Goal: Information Seeking & Learning: Learn about a topic

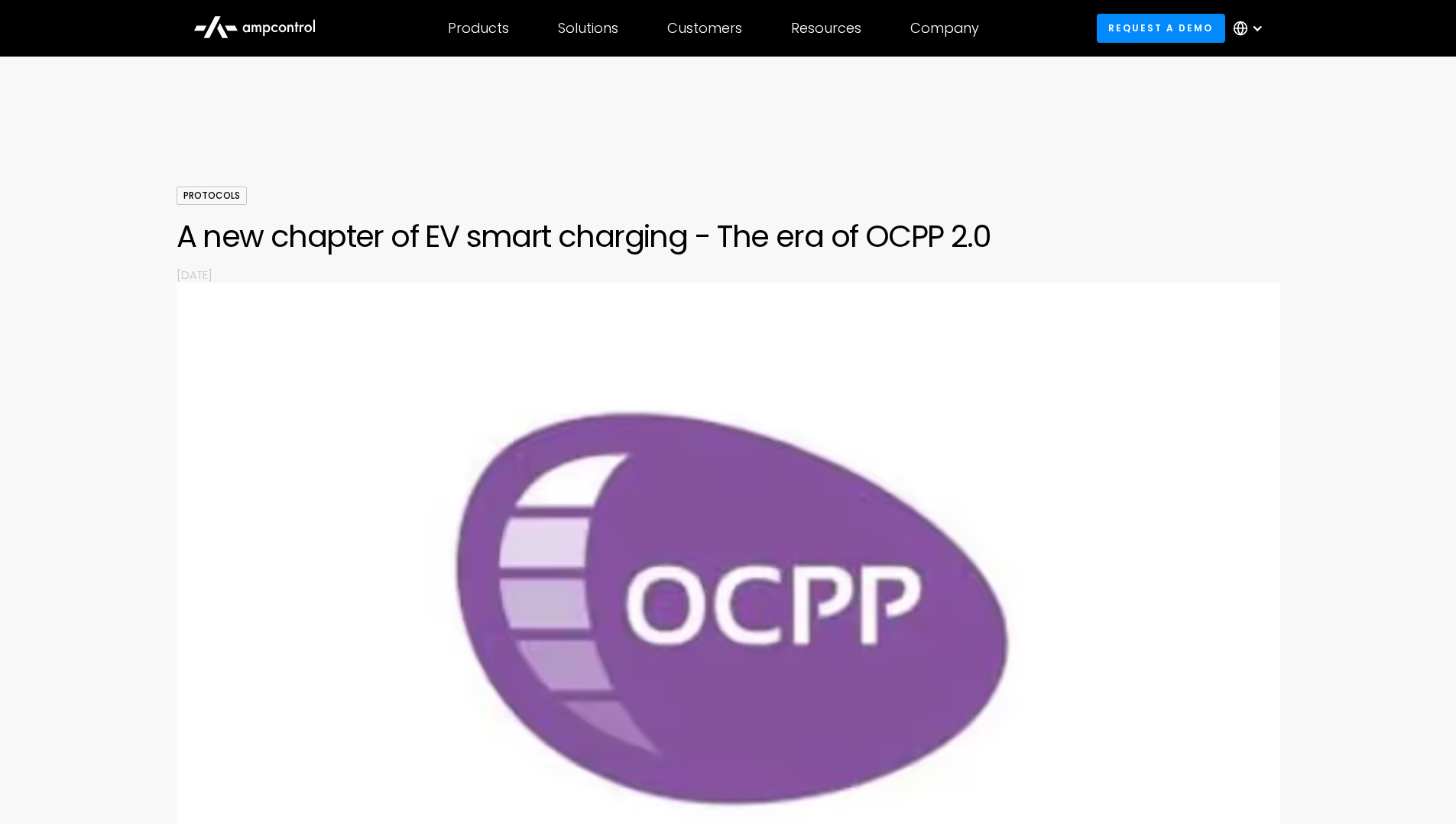
click at [212, 192] on div "Protocols" at bounding box center [212, 195] width 71 height 18
click at [206, 191] on div "Protocols" at bounding box center [212, 195] width 71 height 18
click at [380, 175] on div at bounding box center [728, 140] width 1456 height 92
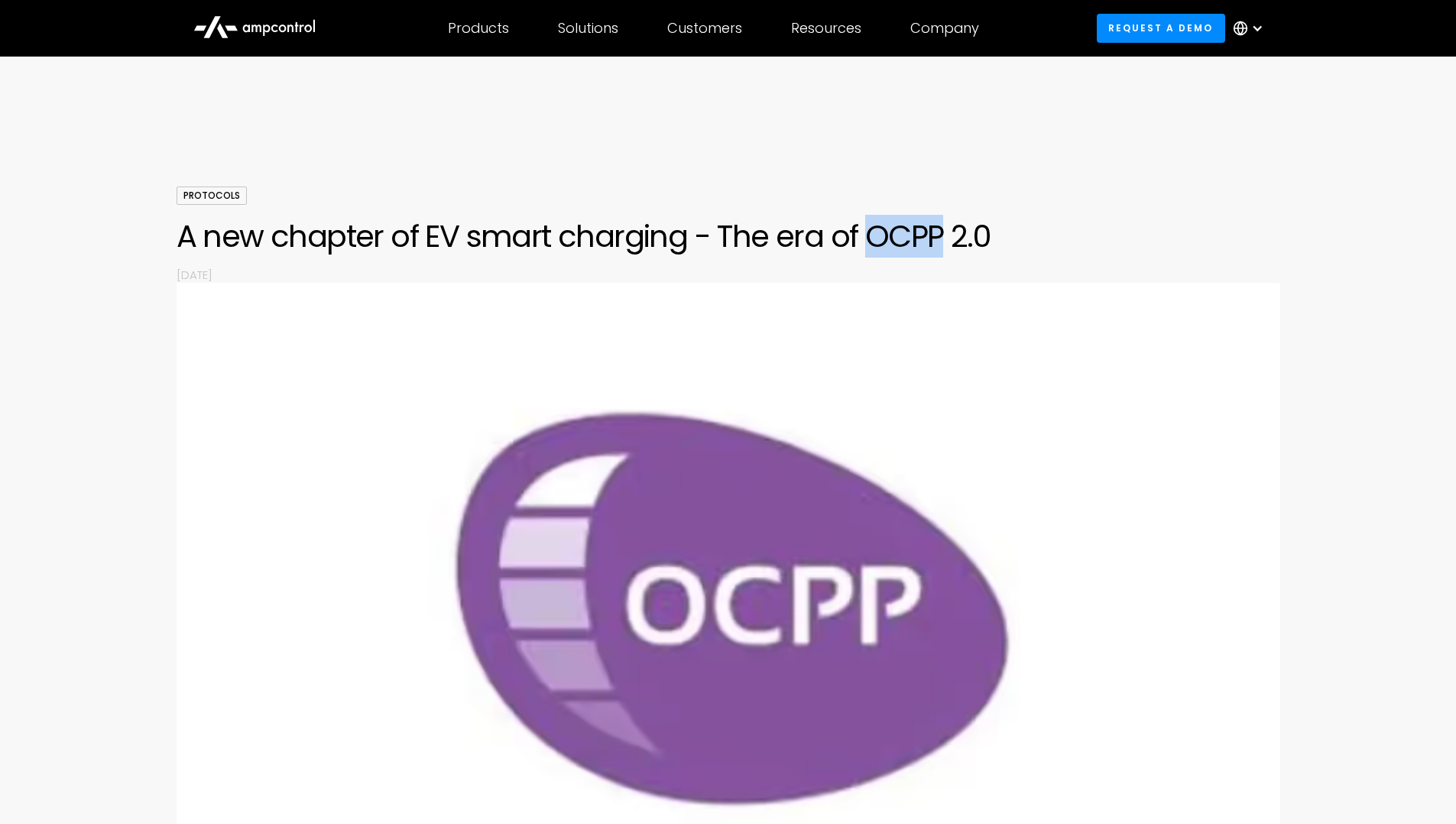
drag, startPoint x: 868, startPoint y: 240, endPoint x: 939, endPoint y: 243, distance: 71.1
click at [939, 243] on h1 "A new chapter of EV smart charging - The era of OCPP 2.0" at bounding box center [728, 236] width 1104 height 37
copy h1 "OCPP"
click at [329, 144] on div at bounding box center [728, 140] width 1456 height 92
click at [275, 18] on icon at bounding box center [255, 26] width 122 height 37
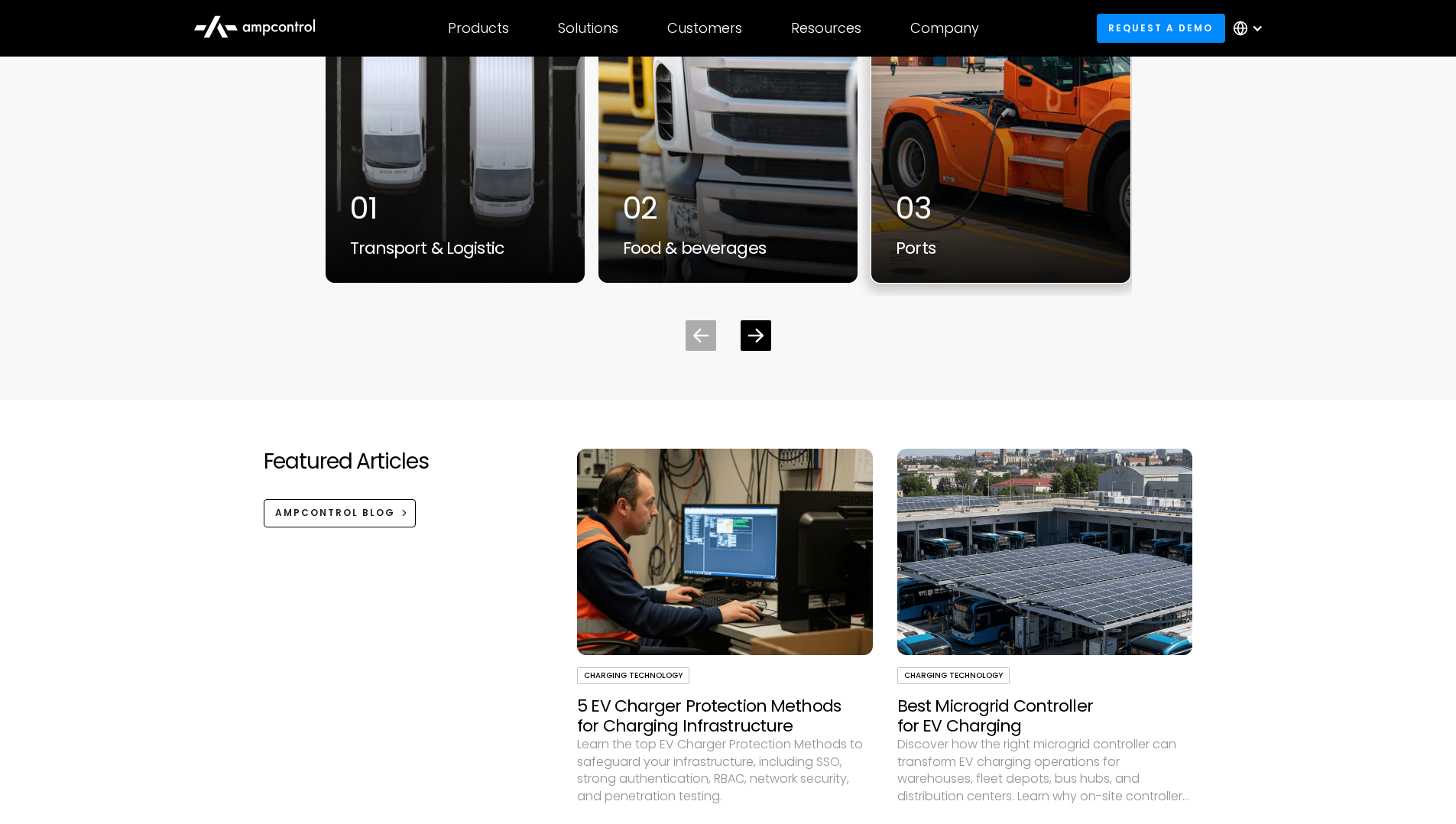
scroll to position [3812, 0]
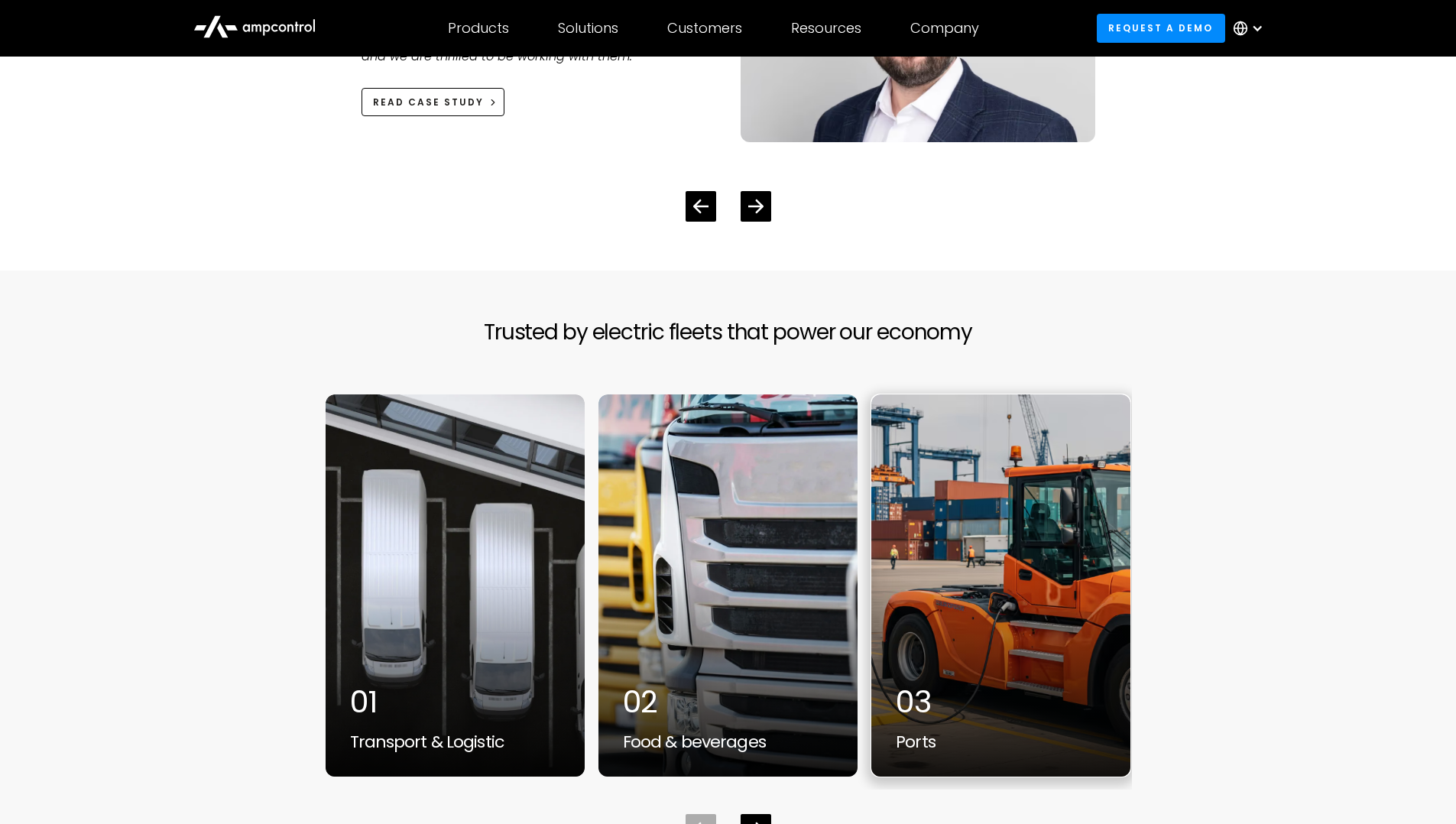
drag, startPoint x: 898, startPoint y: 577, endPoint x: 872, endPoint y: 568, distance: 27.5
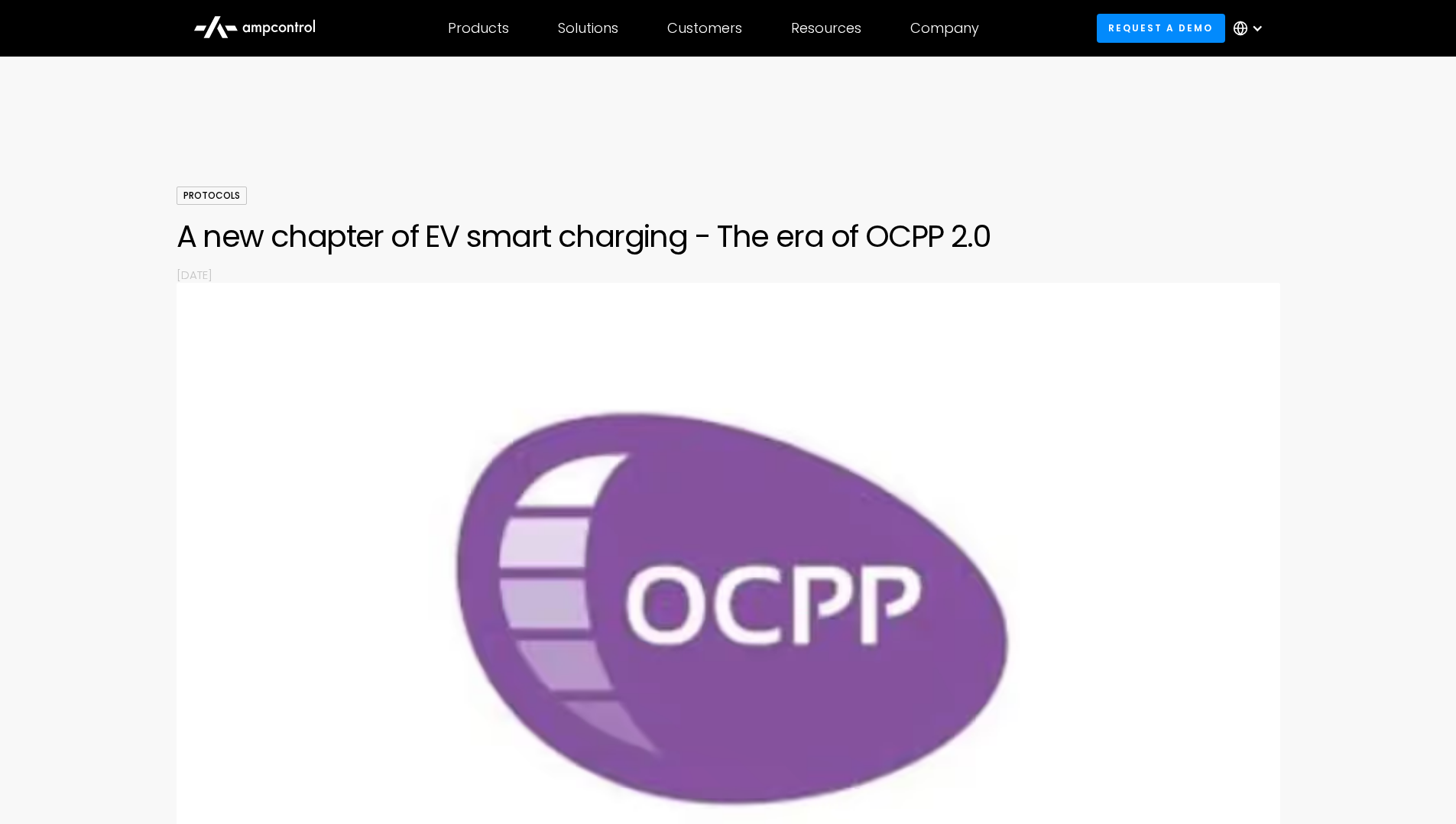
click at [578, 195] on div "Protocols A new chapter of EV smart charging - The era of OCPP 2.0 By November …" at bounding box center [728, 235] width 1104 height 97
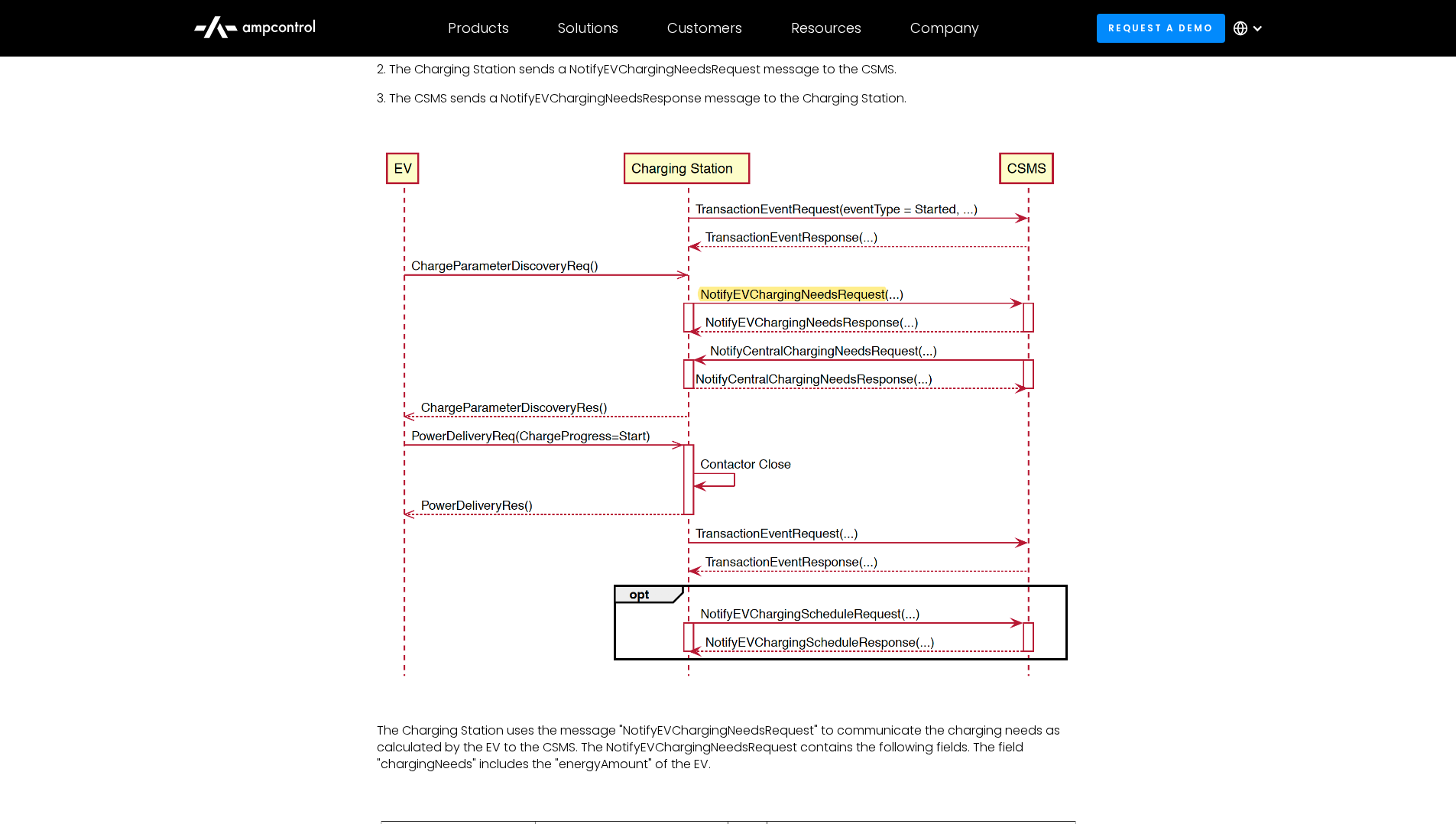
scroll to position [3058, 0]
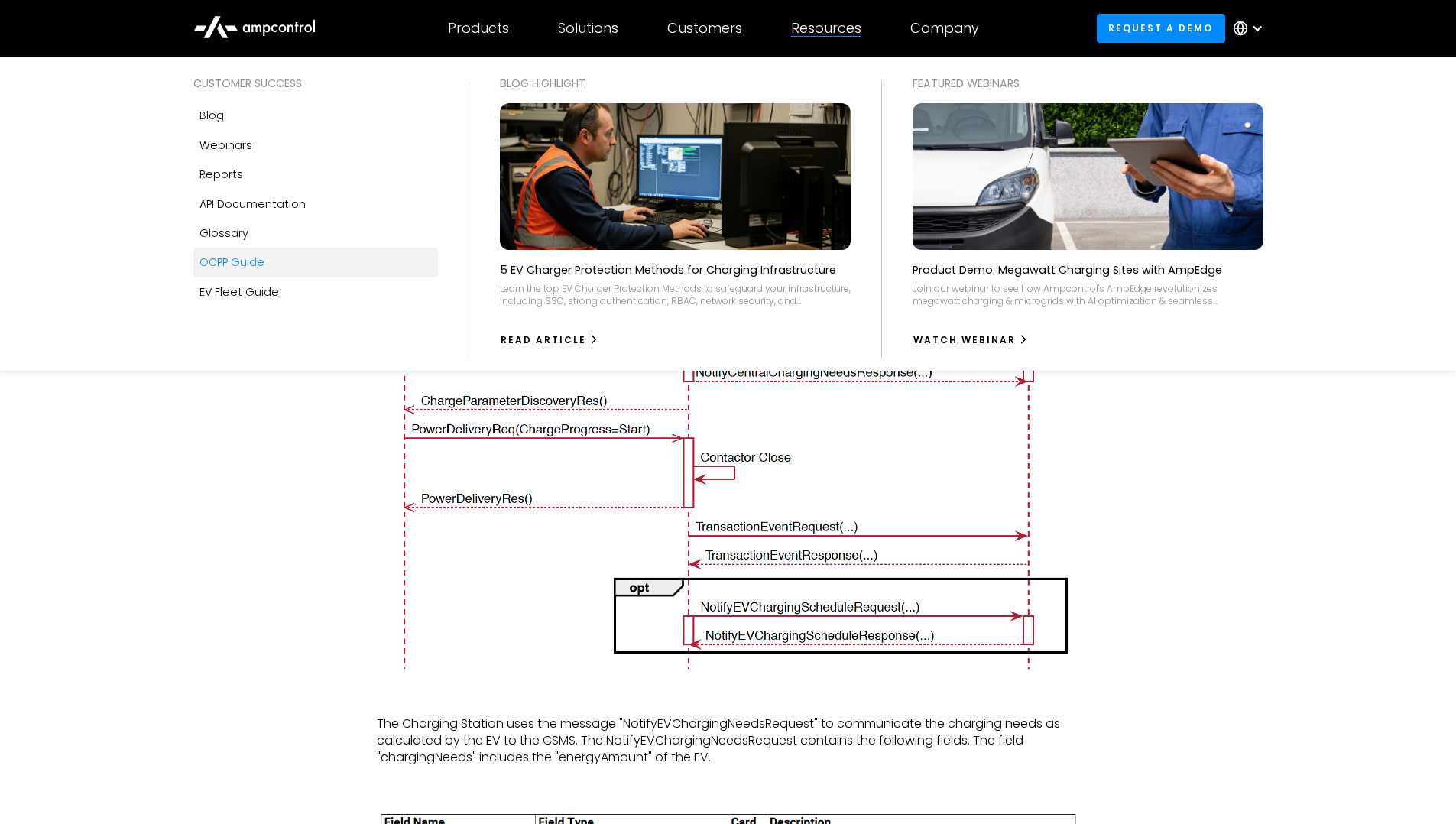
click at [262, 266] on div "OCPP Guide" at bounding box center [231, 261] width 65 height 16
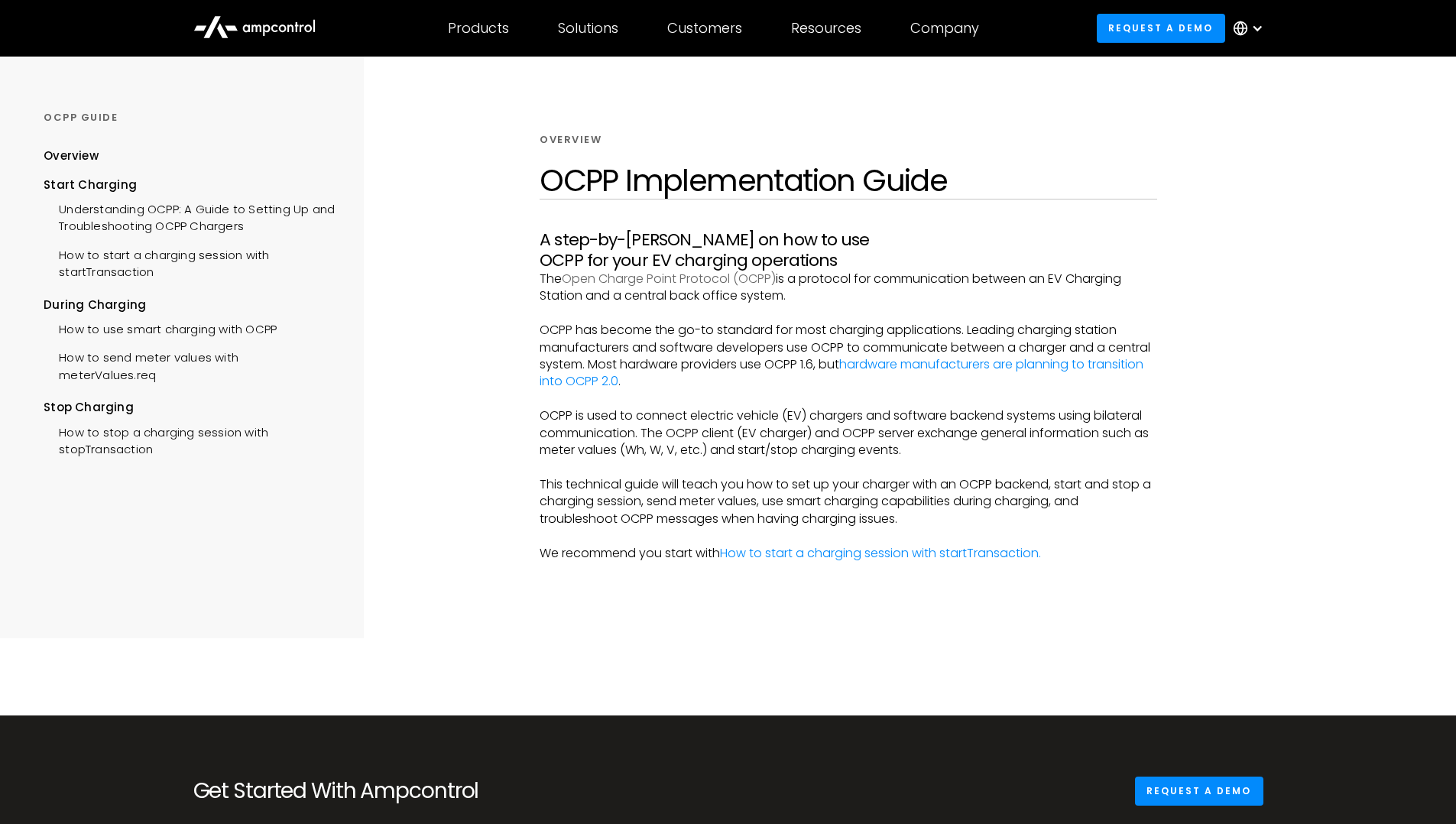
click at [691, 270] on link "Open Charge Point Protocol (OCPP)" at bounding box center [668, 279] width 214 height 17
click at [611, 364] on link "hardware manufacturers are planning to transition into OCPP 2.0" at bounding box center [842, 373] width 604 height 35
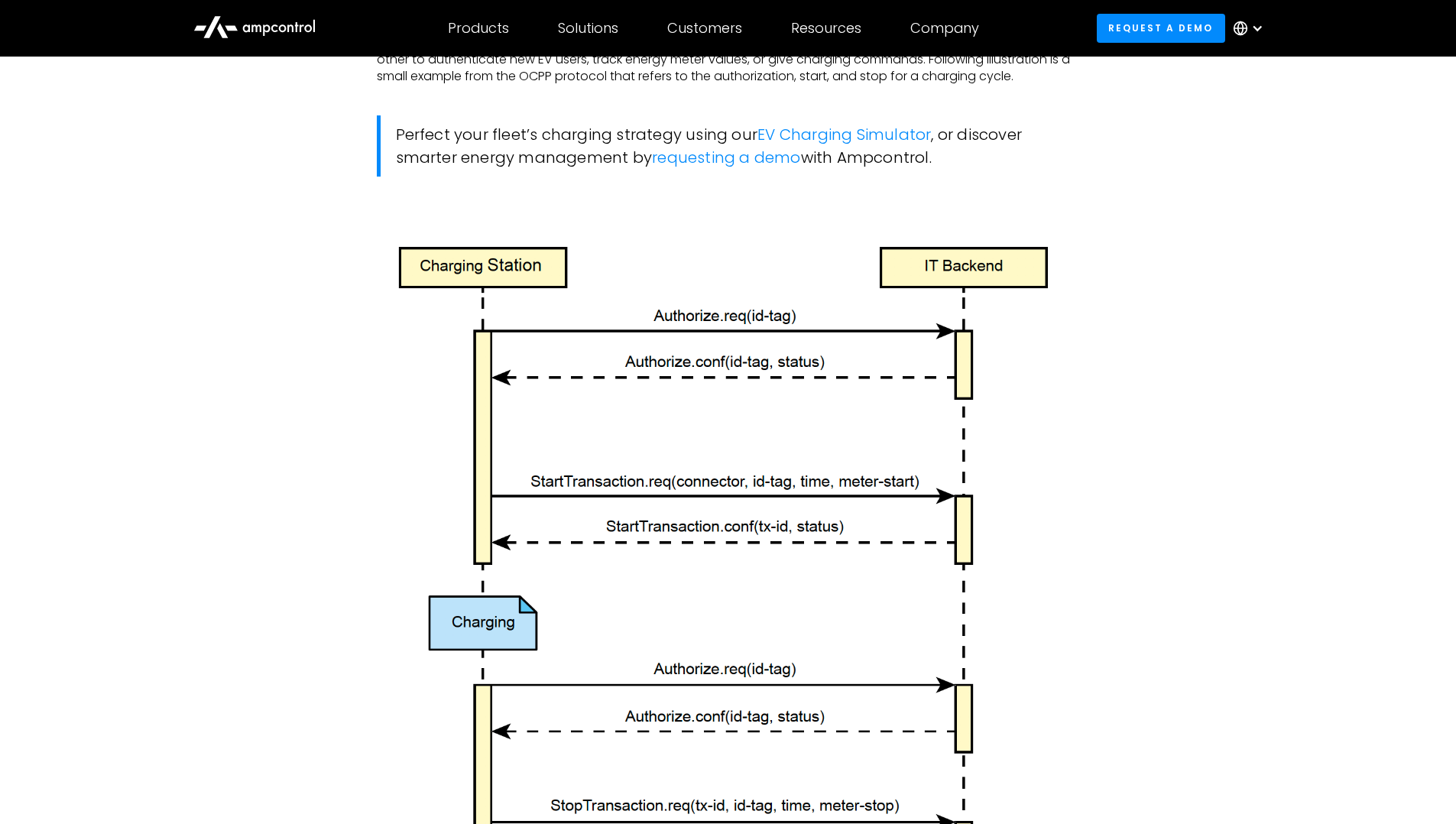
scroll to position [1223, 0]
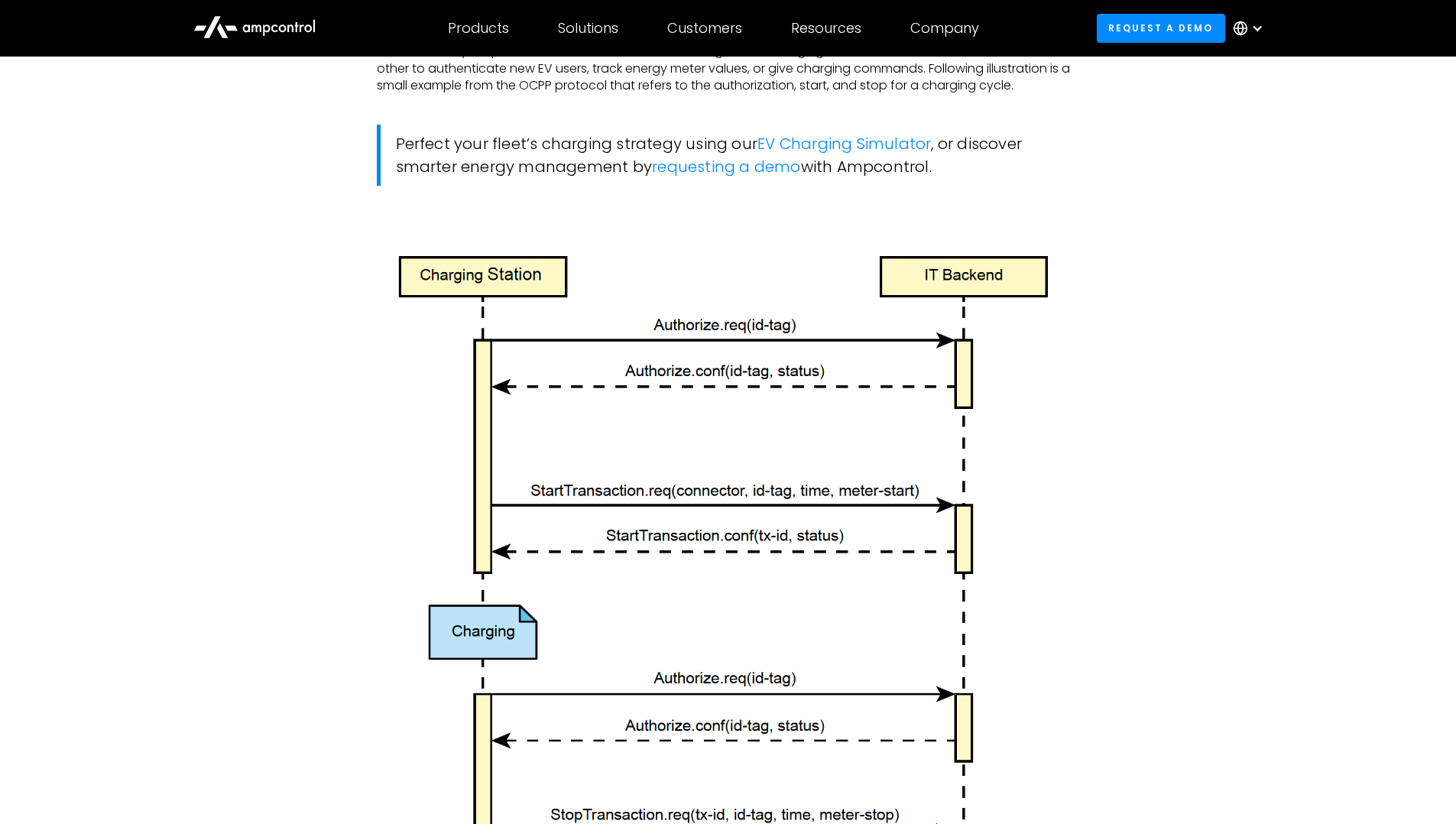
click at [659, 369] on img at bounding box center [728, 596] width 703 height 698
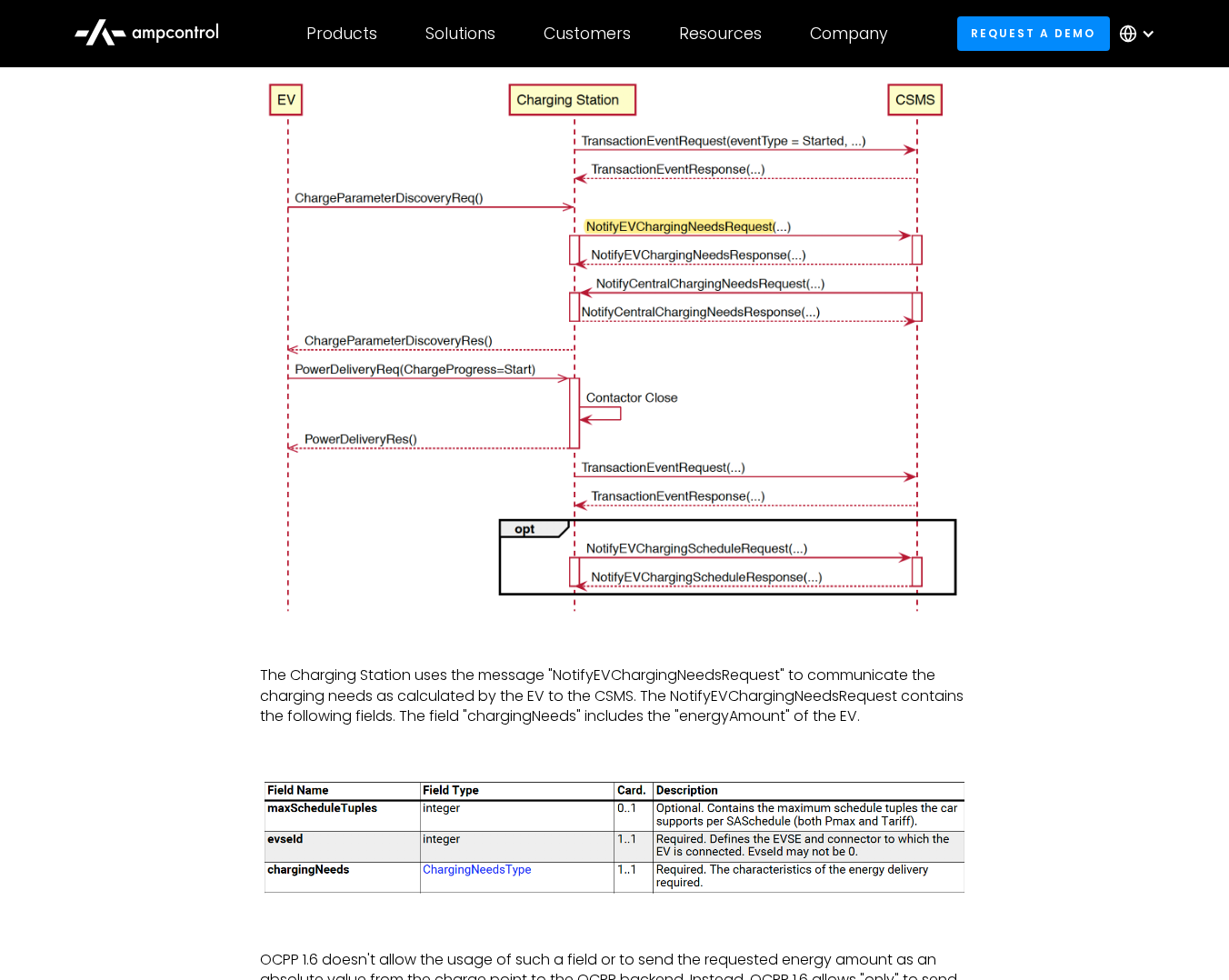
scroll to position [3660, 0]
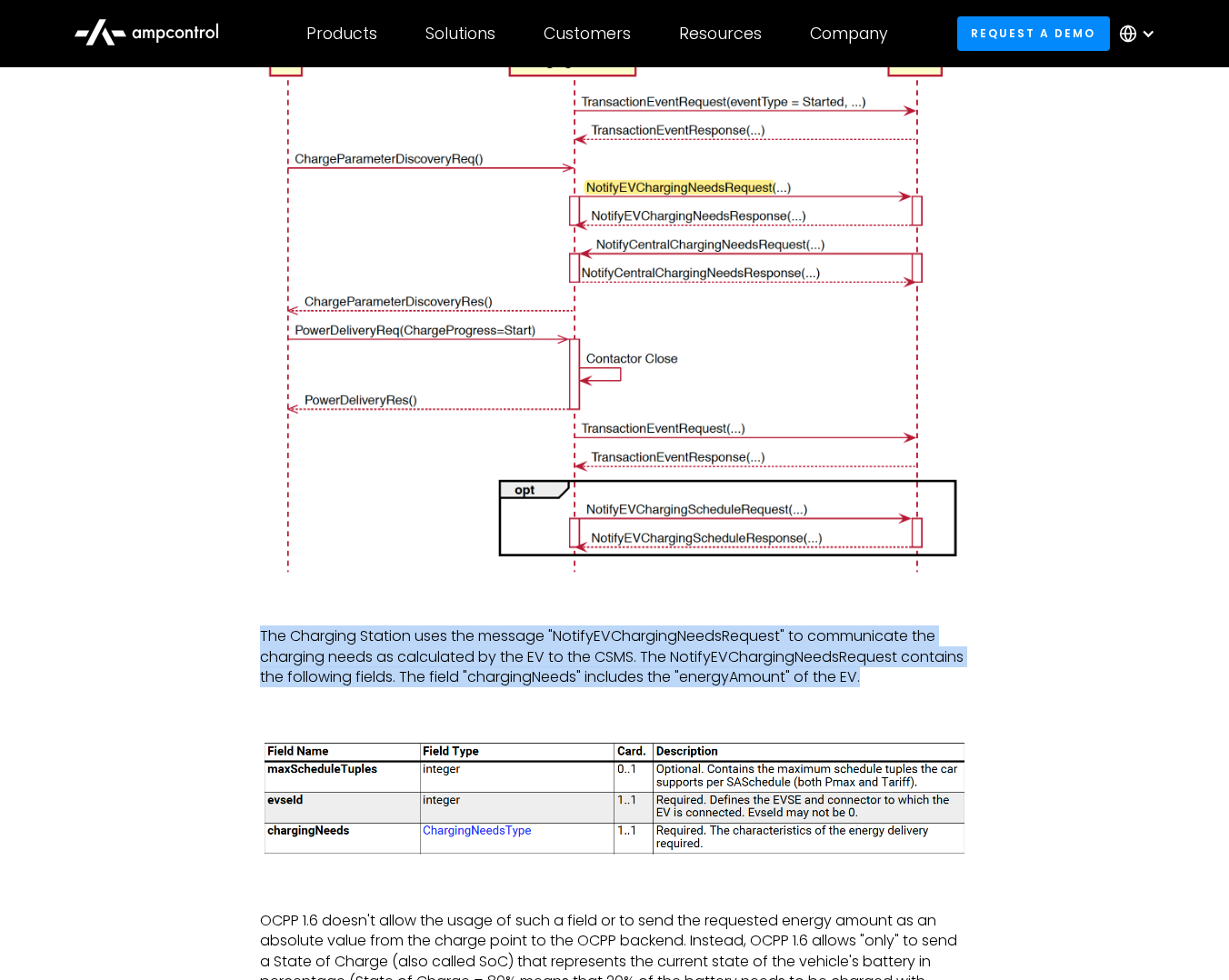
drag, startPoint x: 869, startPoint y: 679, endPoint x: 261, endPoint y: 634, distance: 609.7
click at [261, 634] on p "The Charging Station uses the message "NotifyEVChargingNeedsRequest" to communi…" at bounding box center [615, 656] width 709 height 61
copy p "The Charging Station uses the message "NotifyEVChargingNeedsRequest" to communi…"
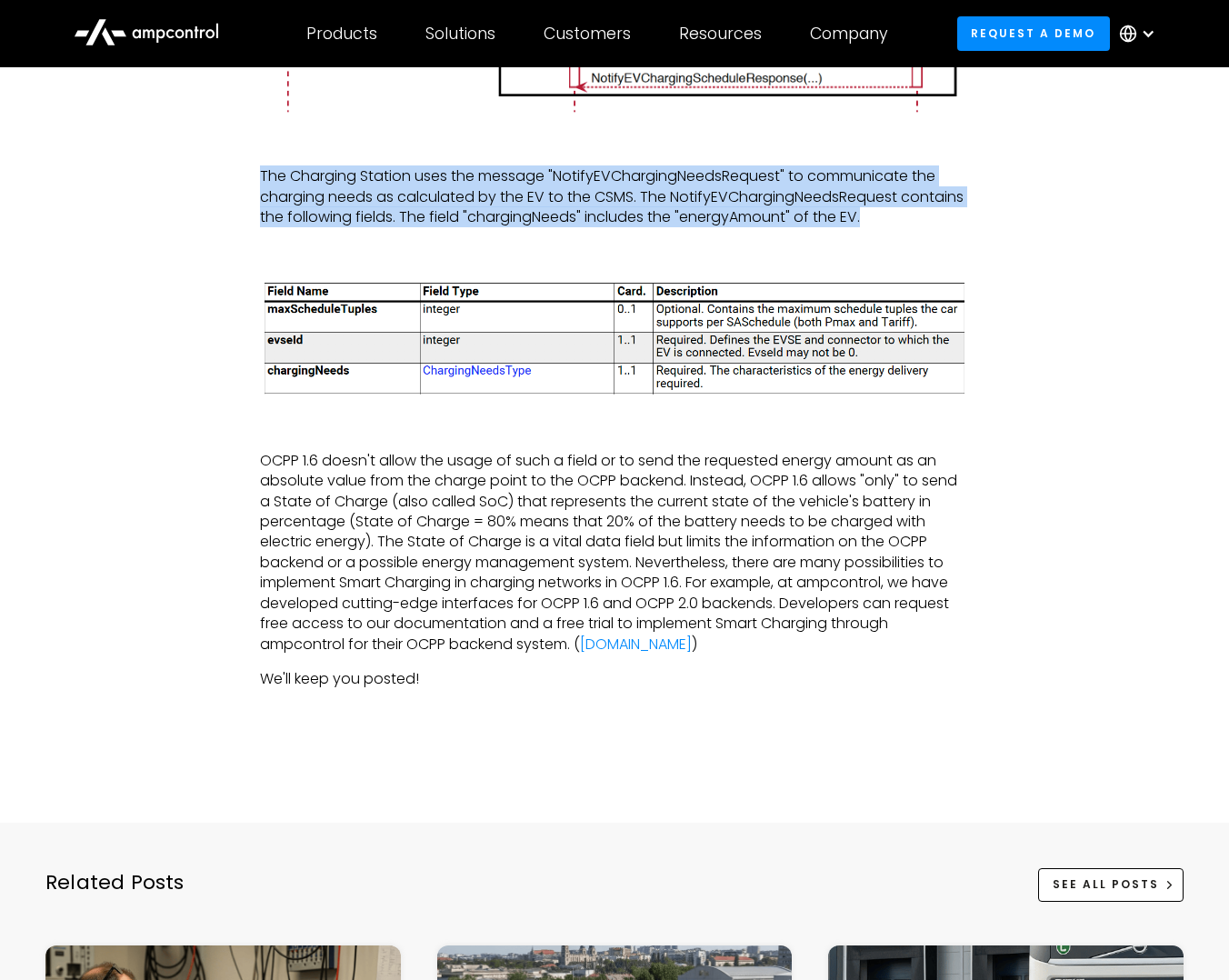
scroll to position [4114, 0]
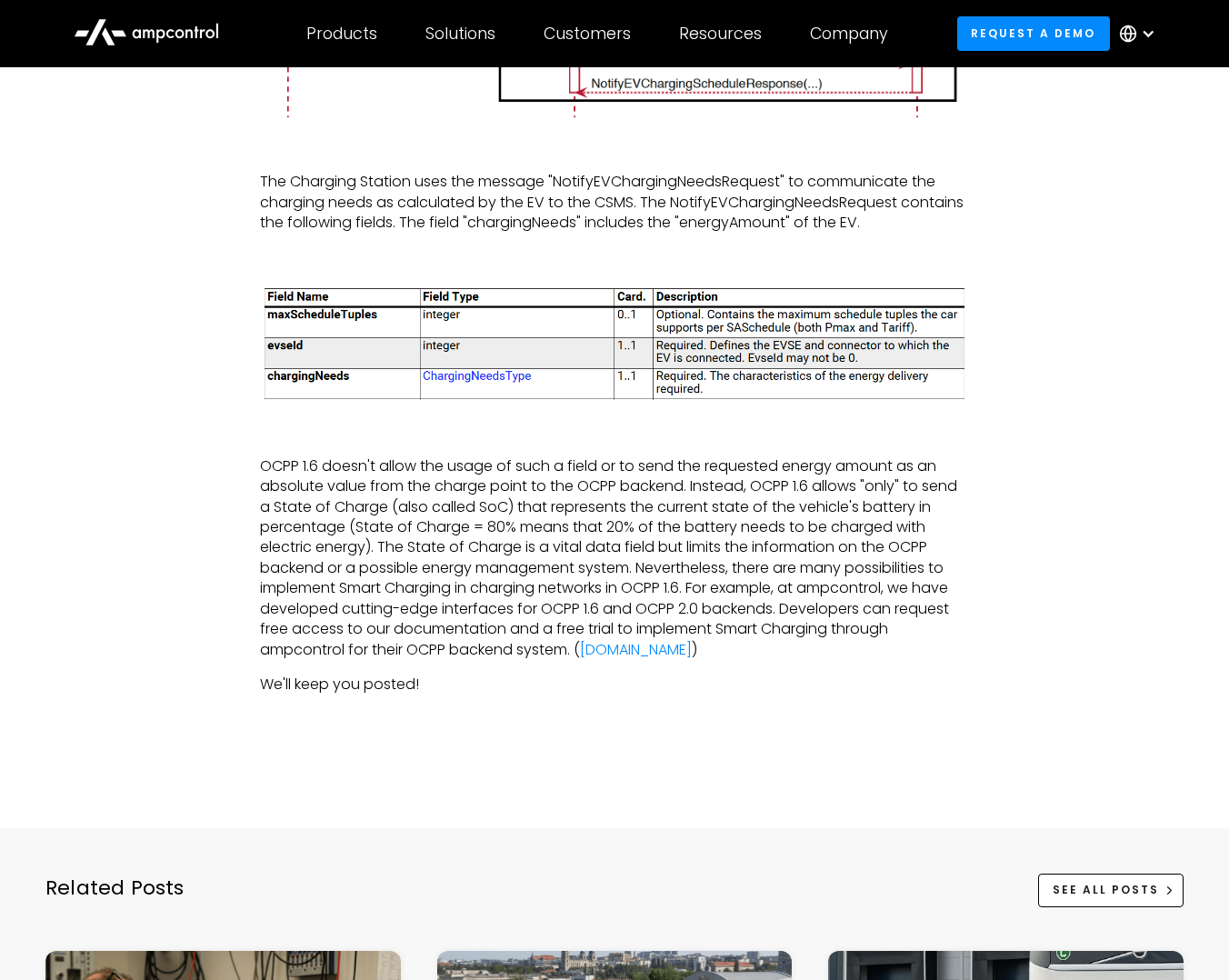
click at [432, 689] on p "We'll keep you posted!" at bounding box center [615, 684] width 709 height 20
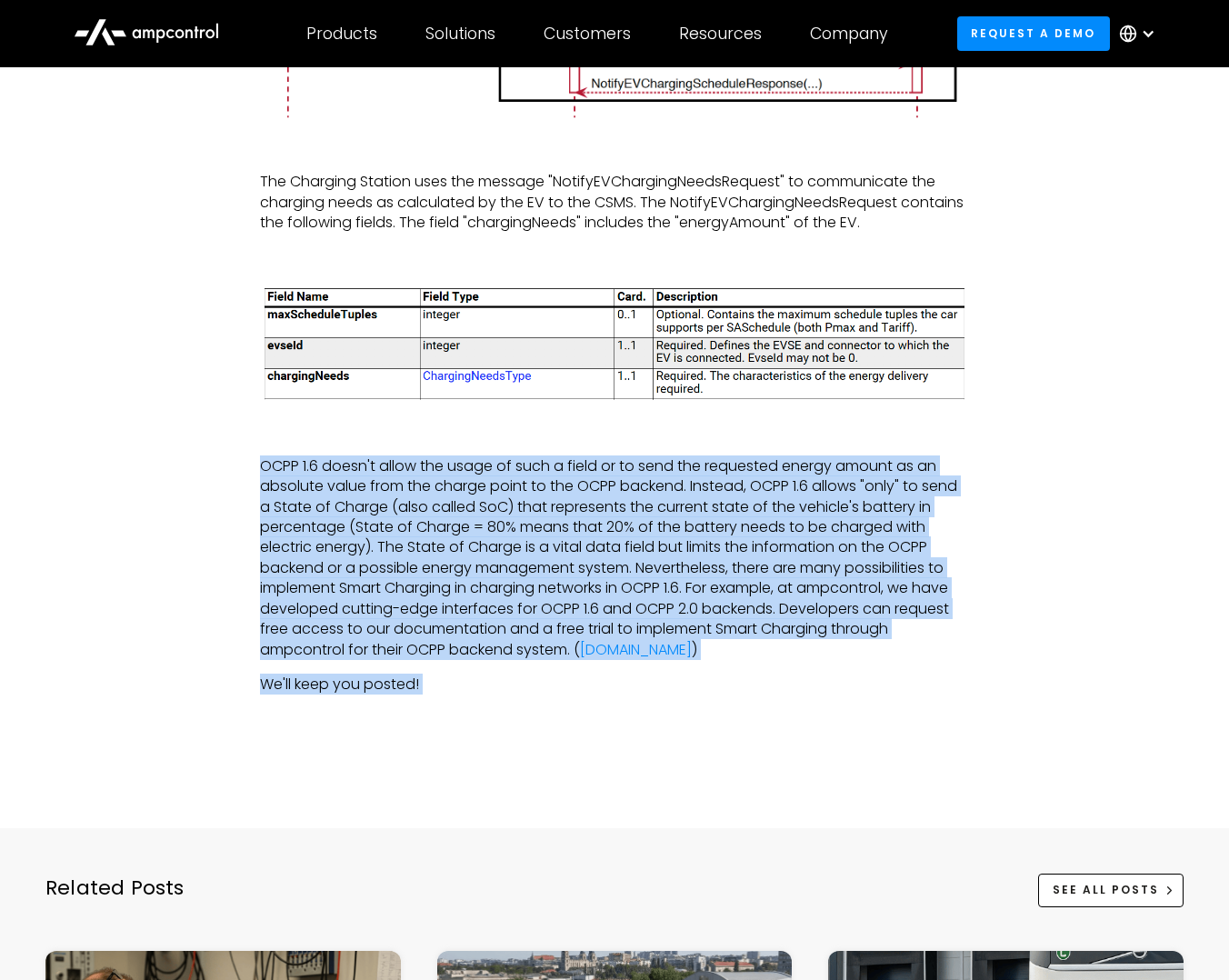
drag, startPoint x: 432, startPoint y: 689, endPoint x: 235, endPoint y: 471, distance: 293.8
copy div "OCPP 1.6 doesn't allow the usage of such a field or to send the requested energ…"
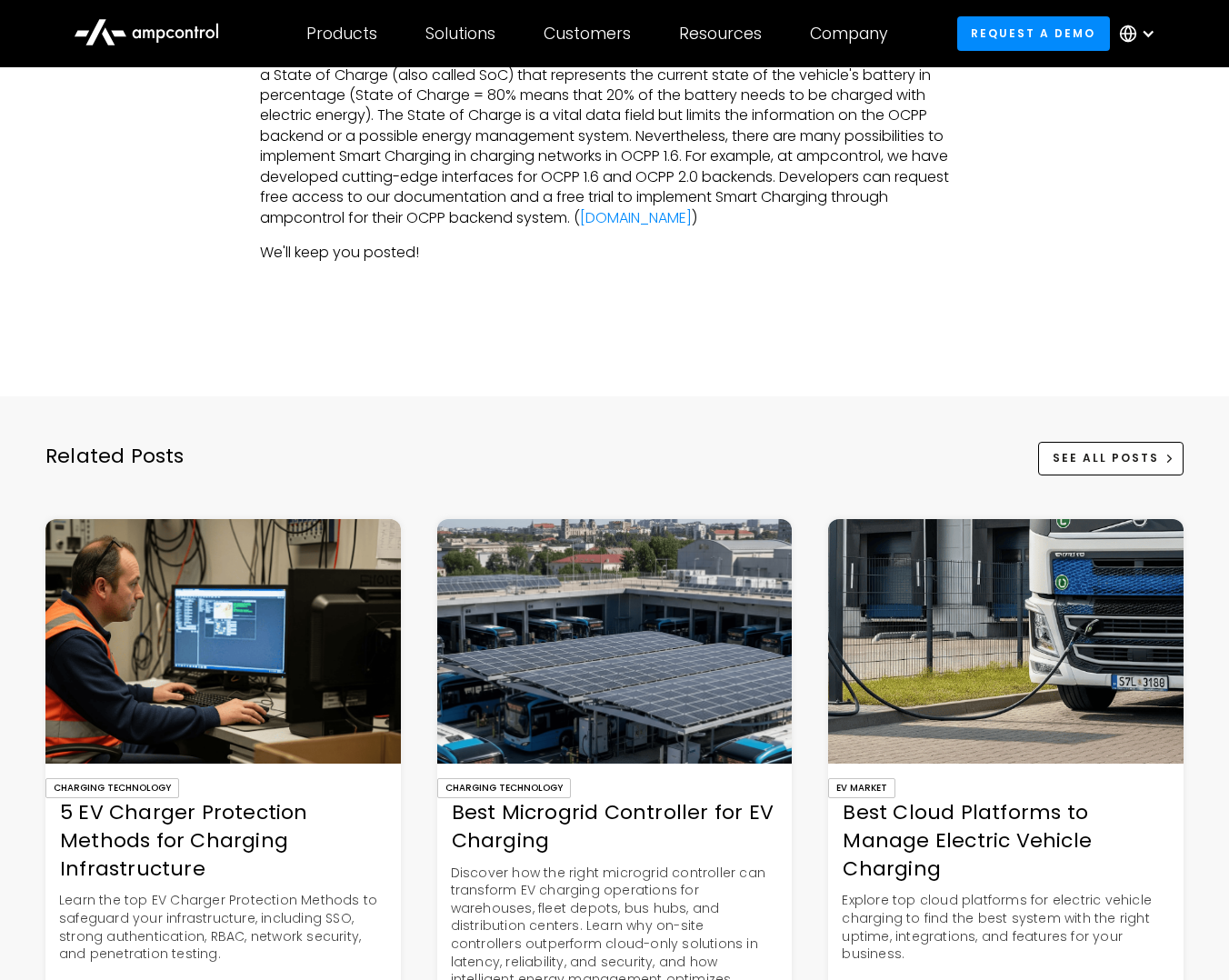
scroll to position [4660, 0]
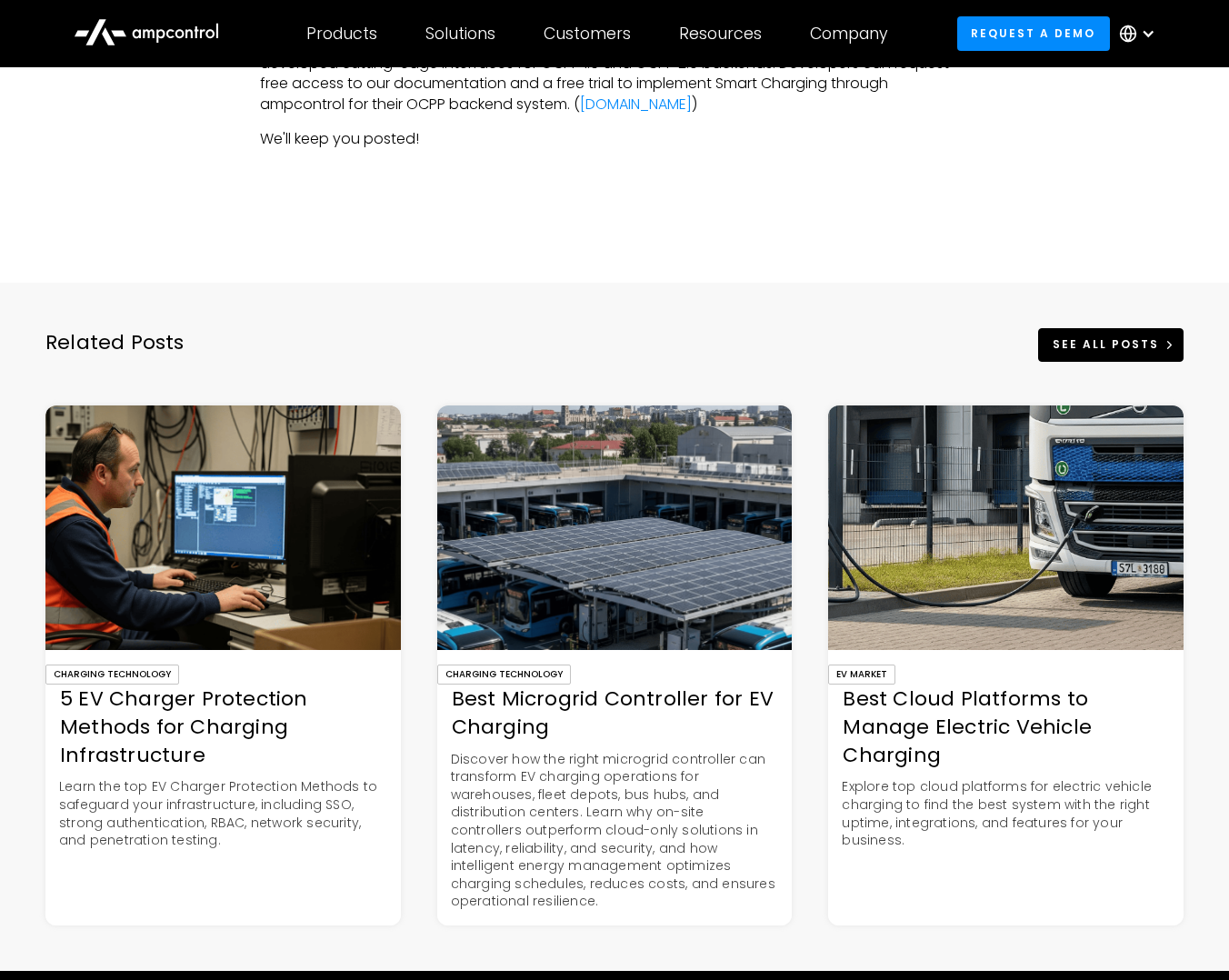
click at [1065, 343] on div "See All Posts" at bounding box center [1106, 345] width 106 height 17
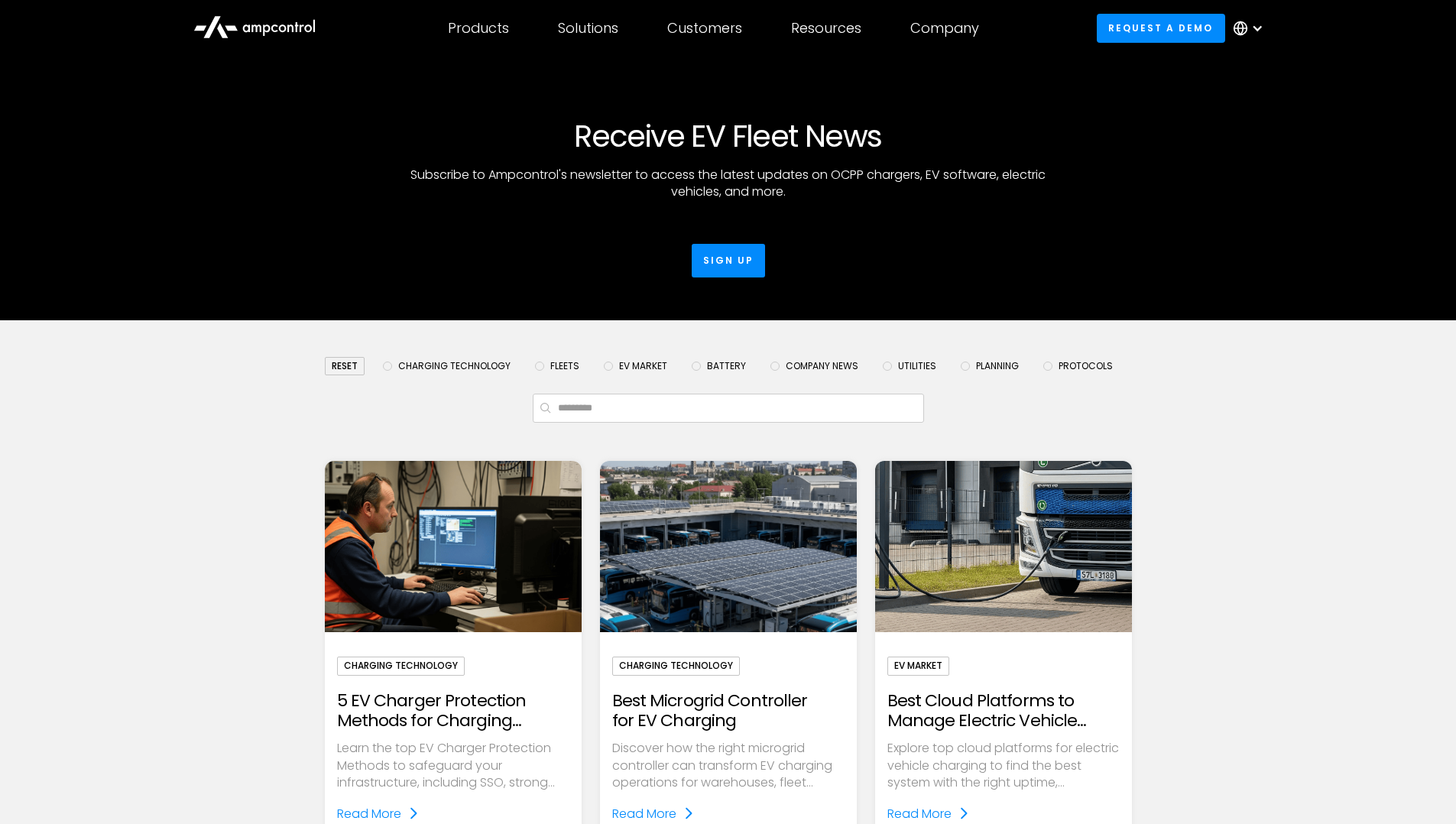
click at [1032, 373] on label "Protocols" at bounding box center [1078, 366] width 82 height 18
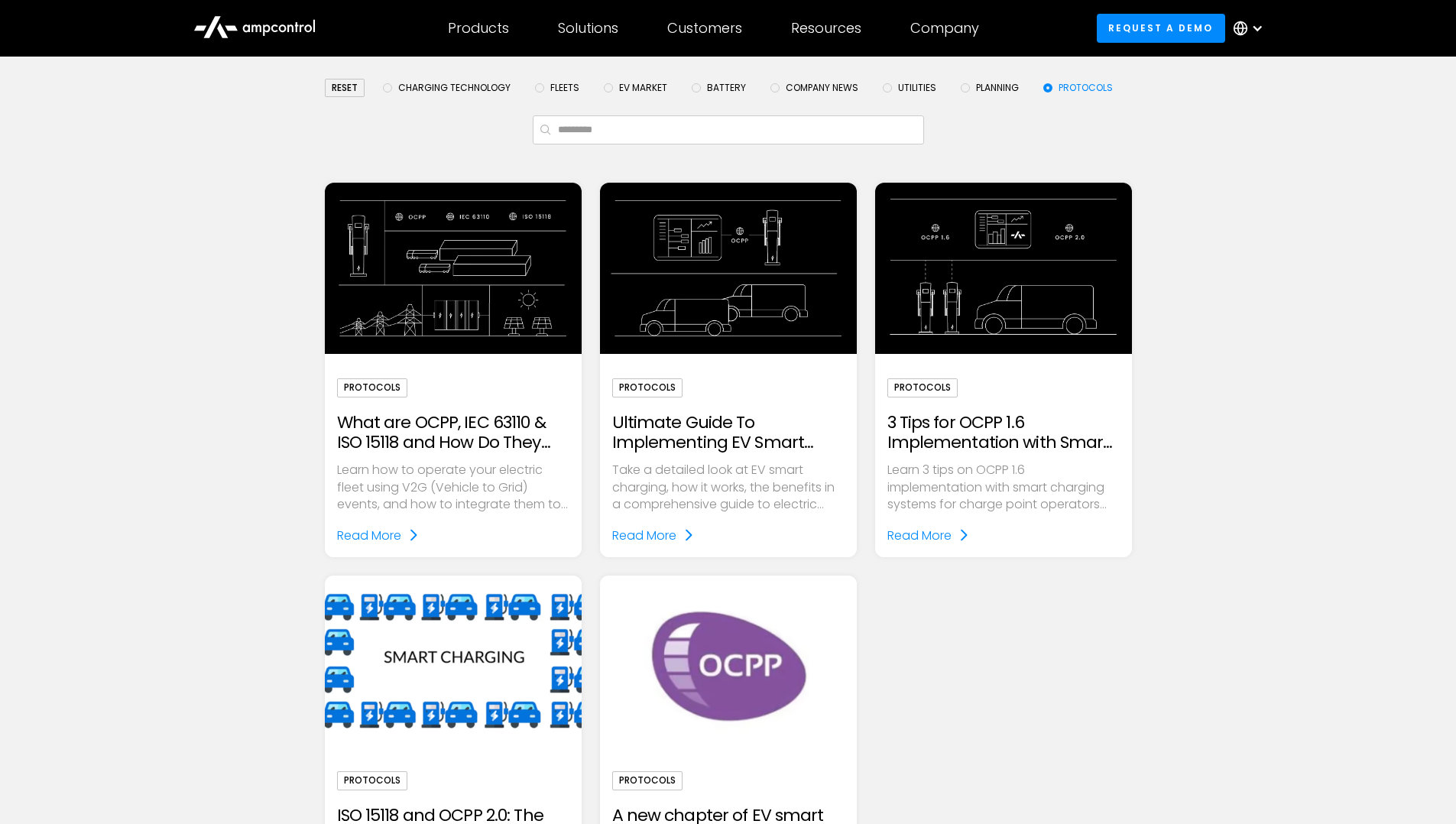
scroll to position [153, 0]
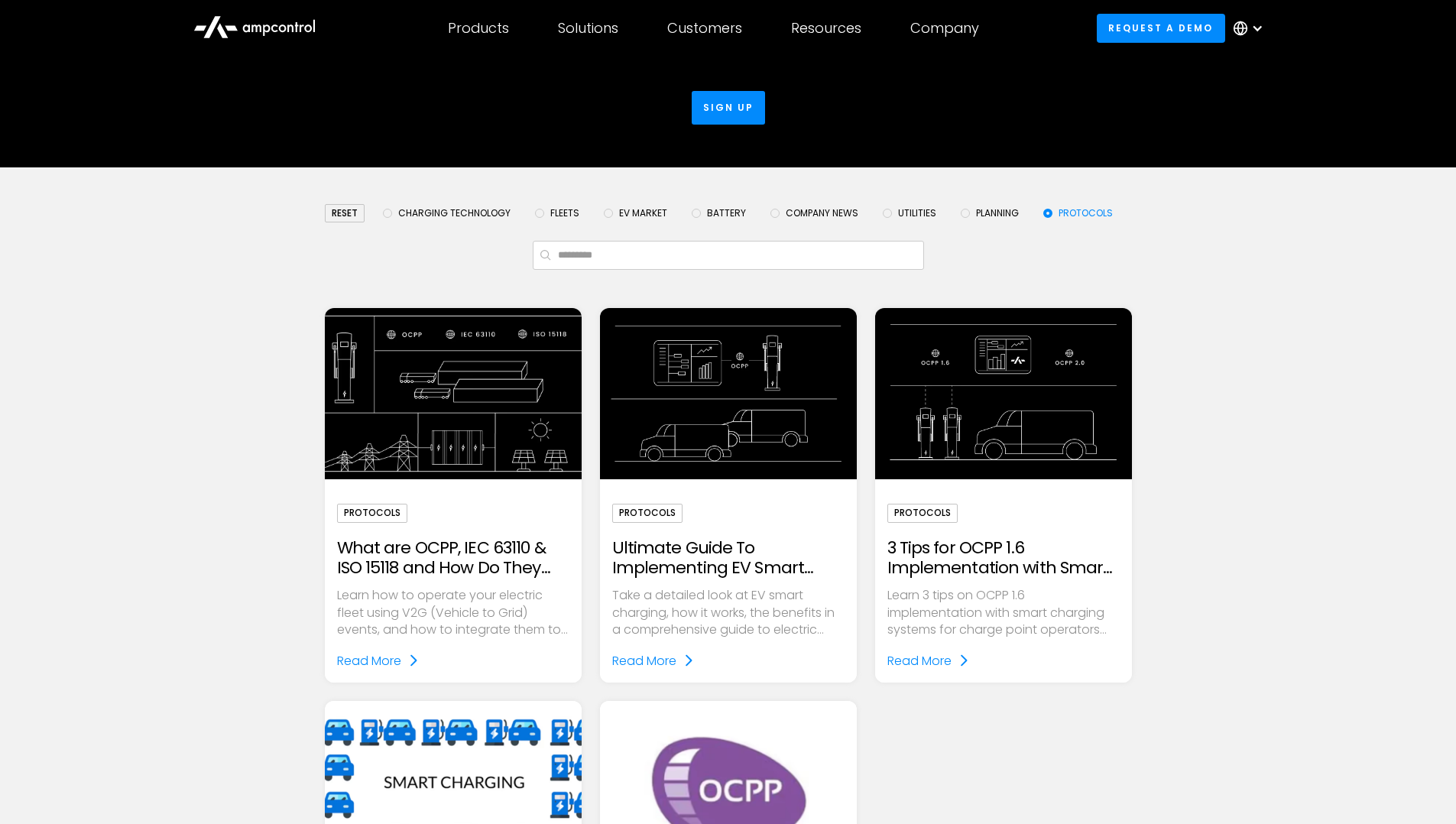
click at [374, 417] on img "Email Form" at bounding box center [453, 393] width 295 height 197
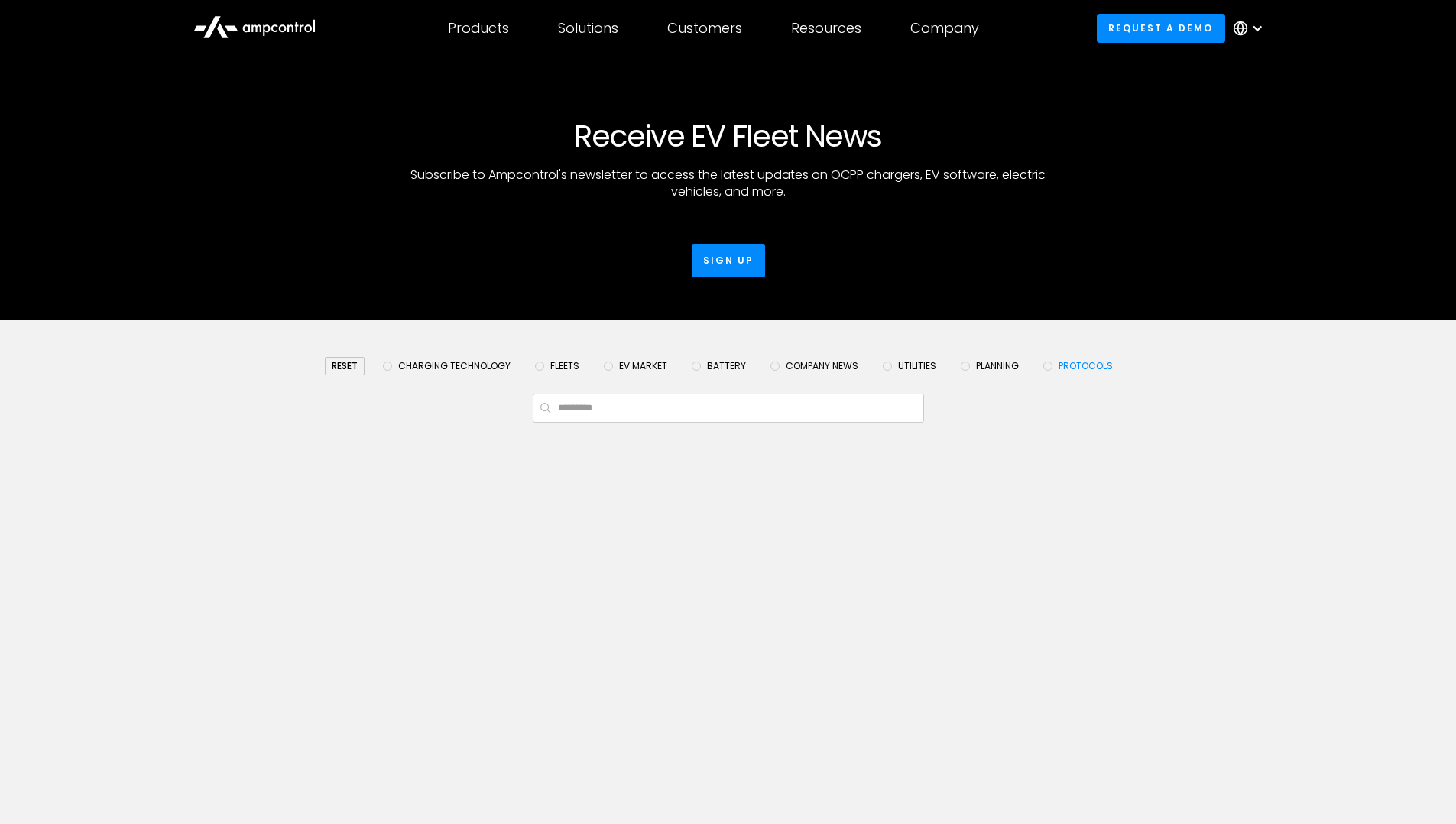
scroll to position [153, 0]
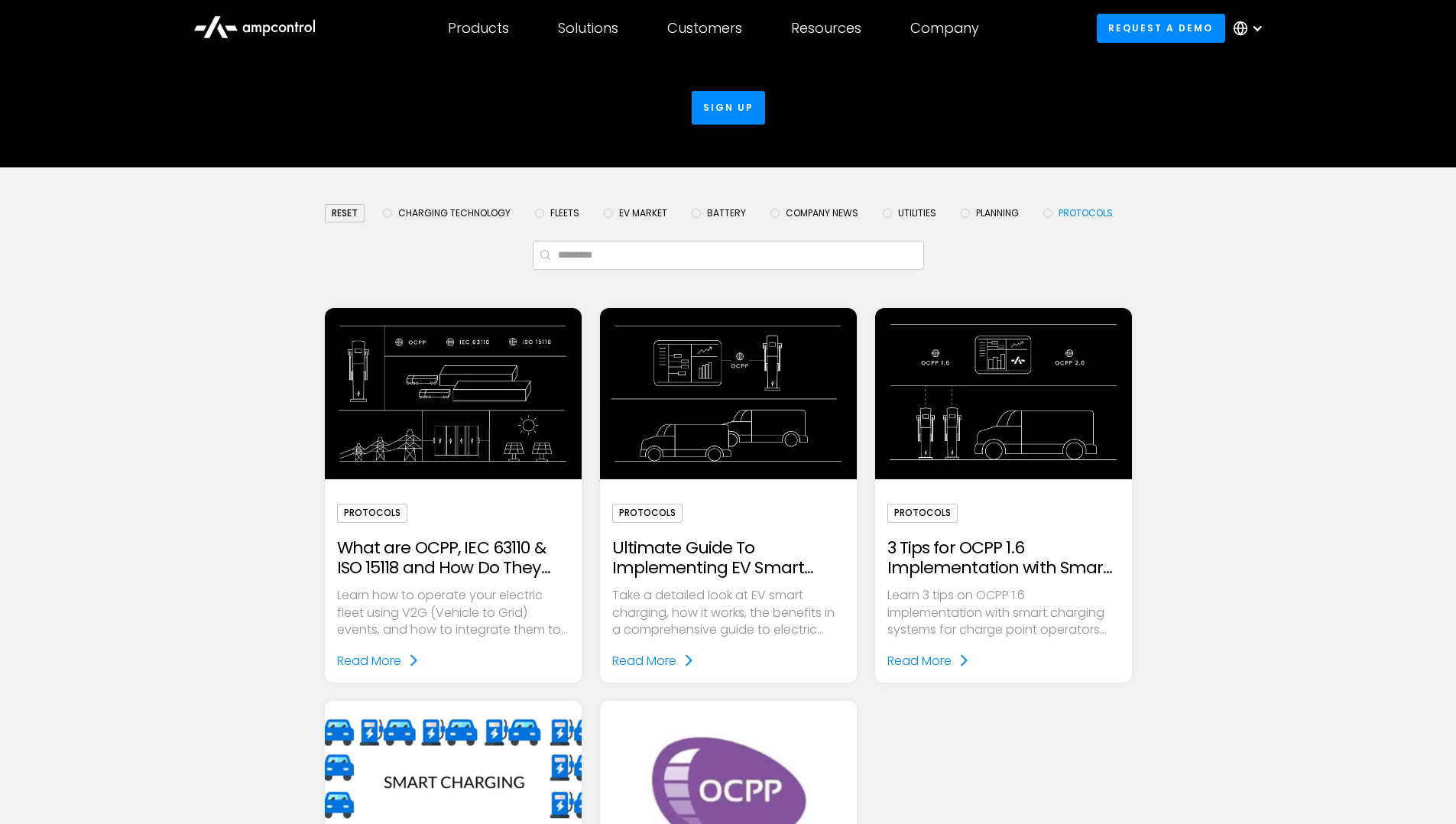
click at [719, 442] on img "Email Form" at bounding box center [728, 394] width 257 height 171
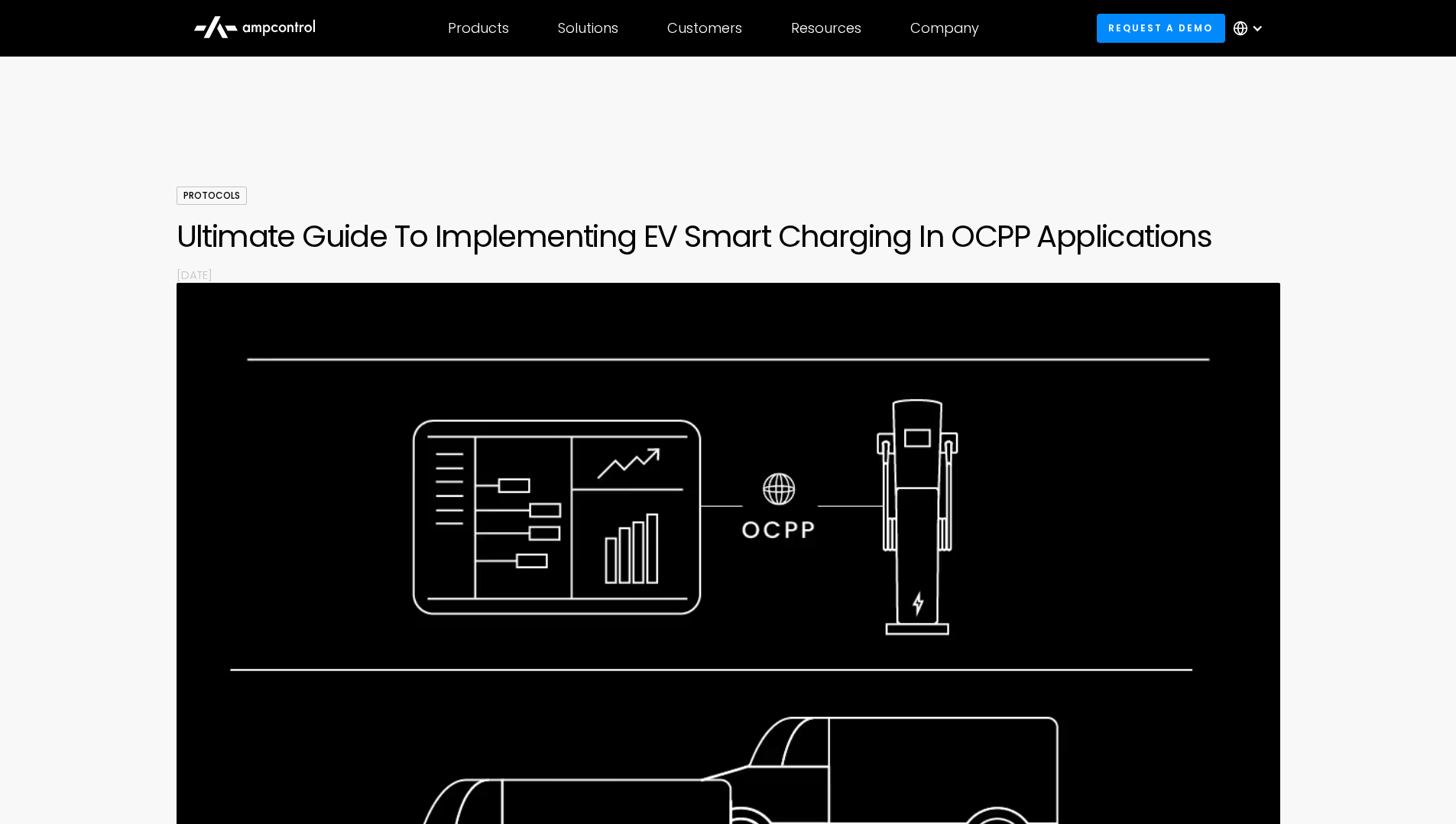
drag, startPoint x: 393, startPoint y: 430, endPoint x: 376, endPoint y: 427, distance: 17.3
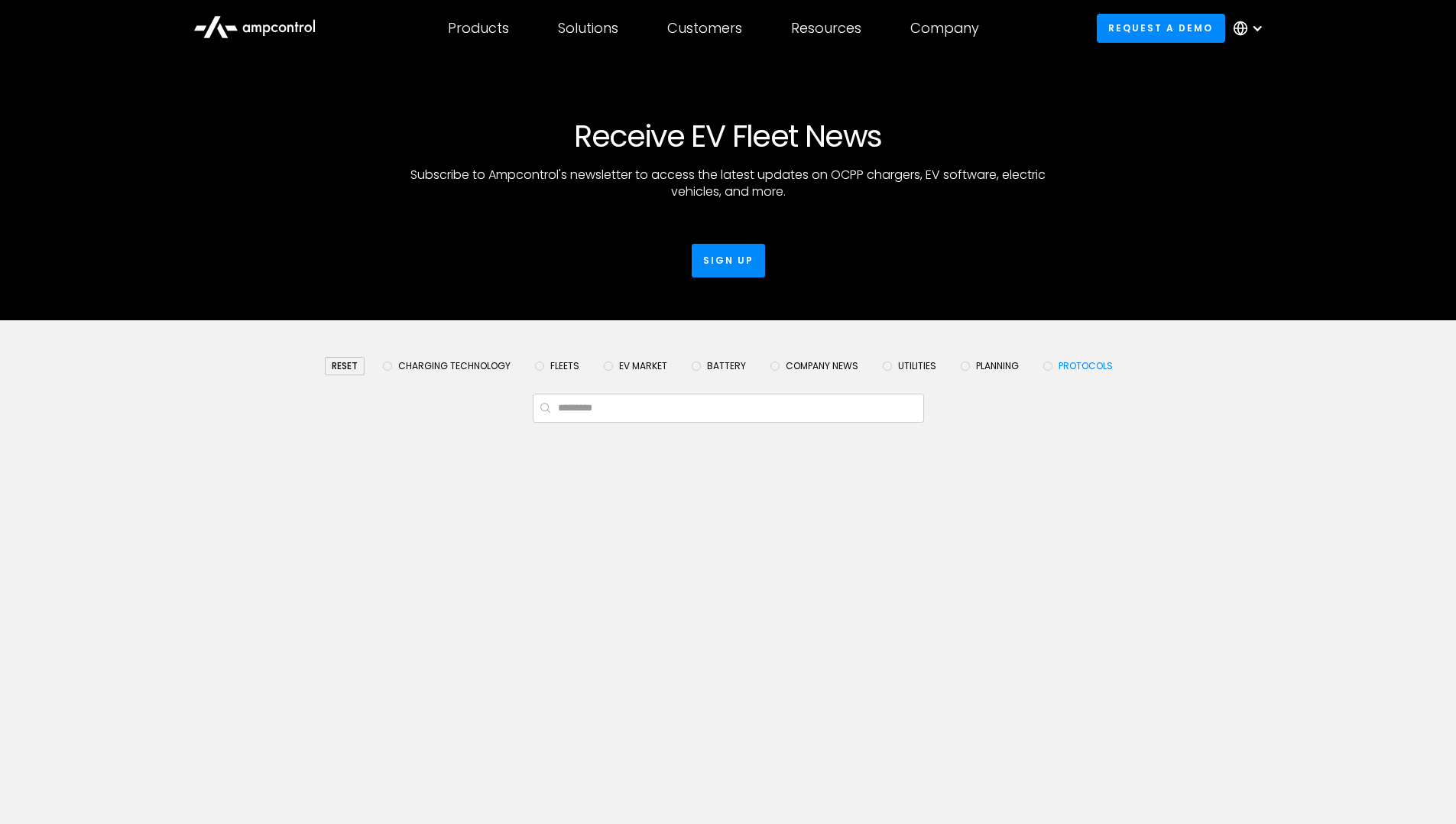
scroll to position [153, 0]
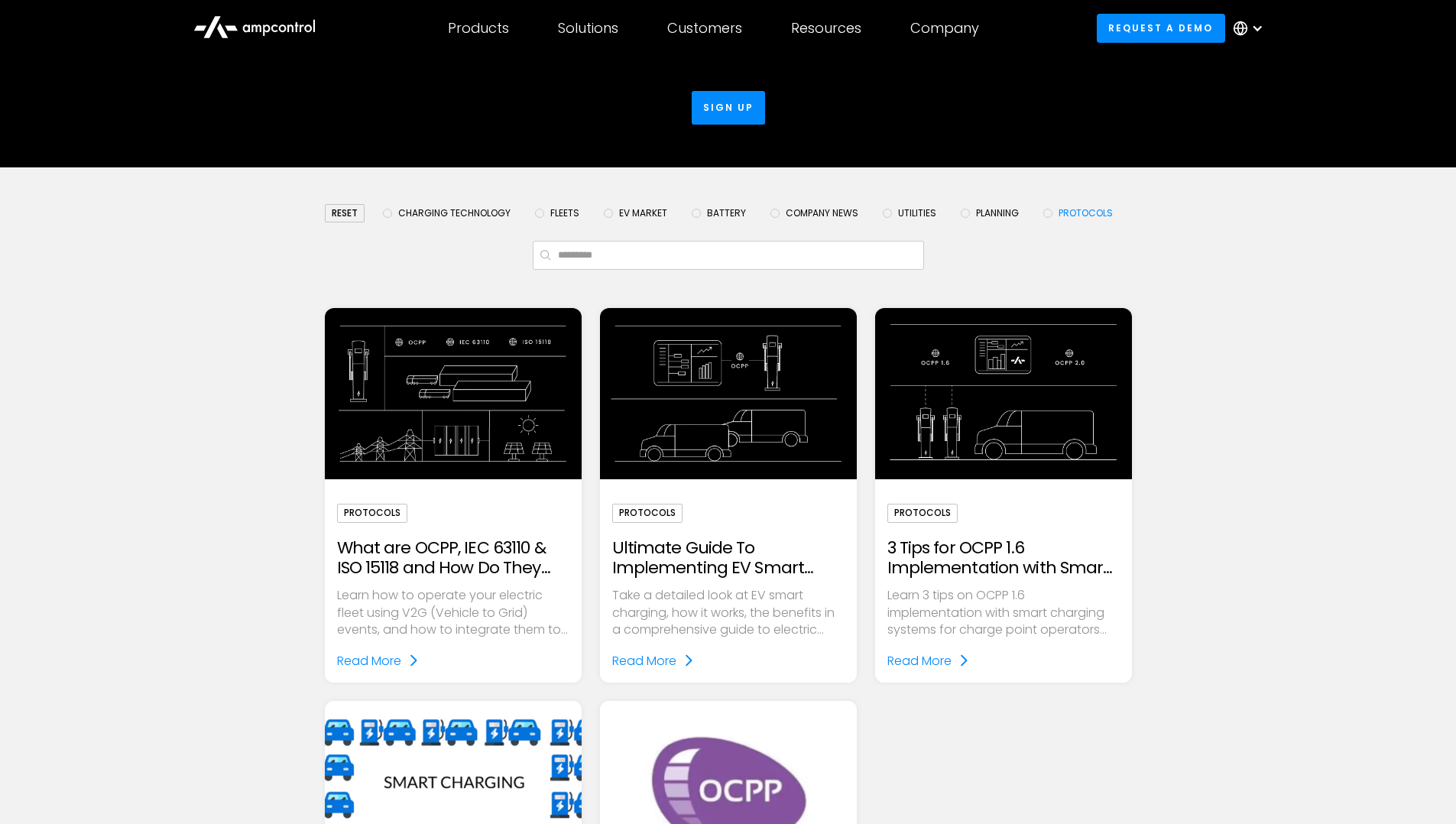
click at [953, 425] on img "Email Form" at bounding box center [1003, 394] width 257 height 171
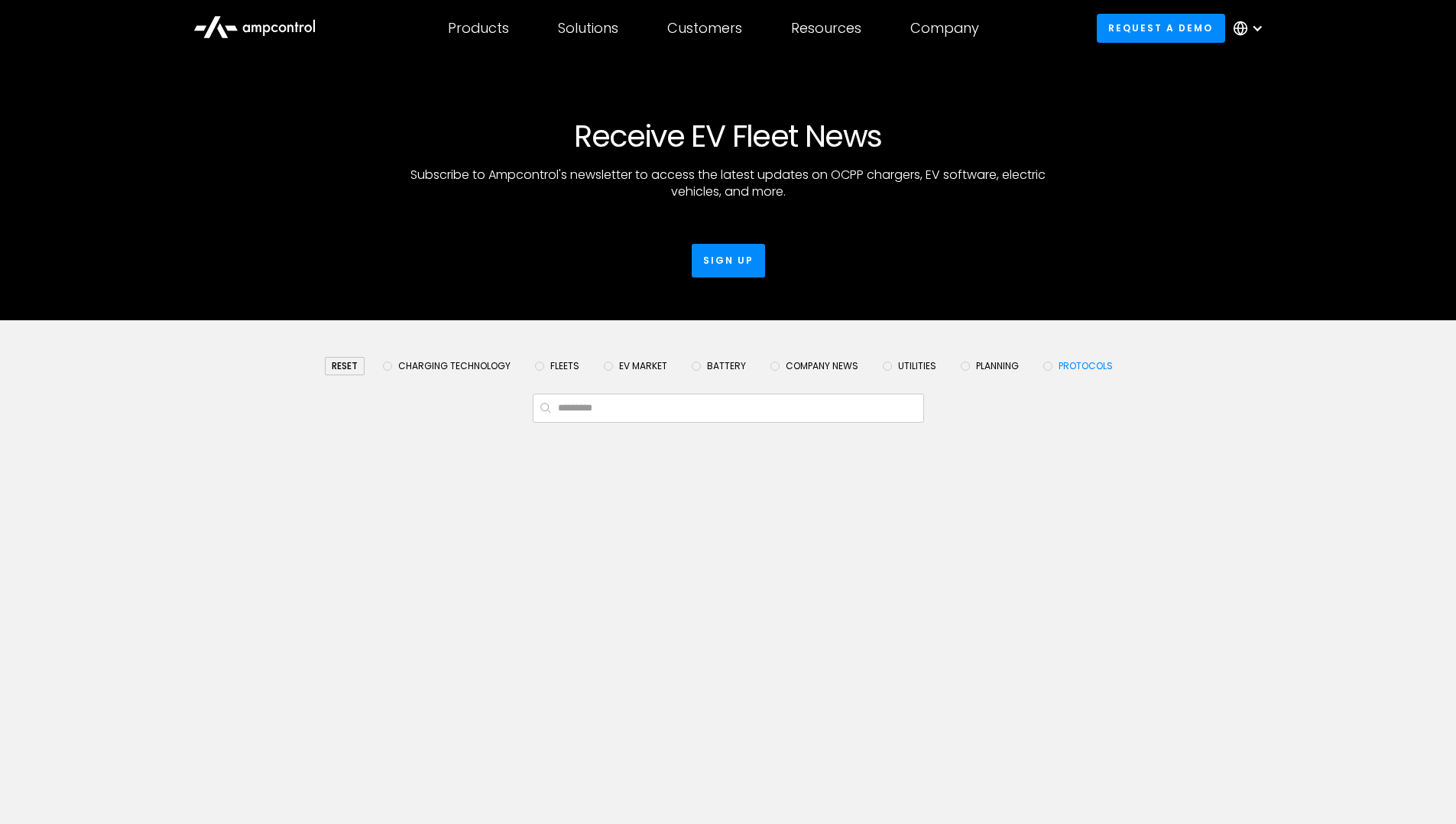
scroll to position [153, 0]
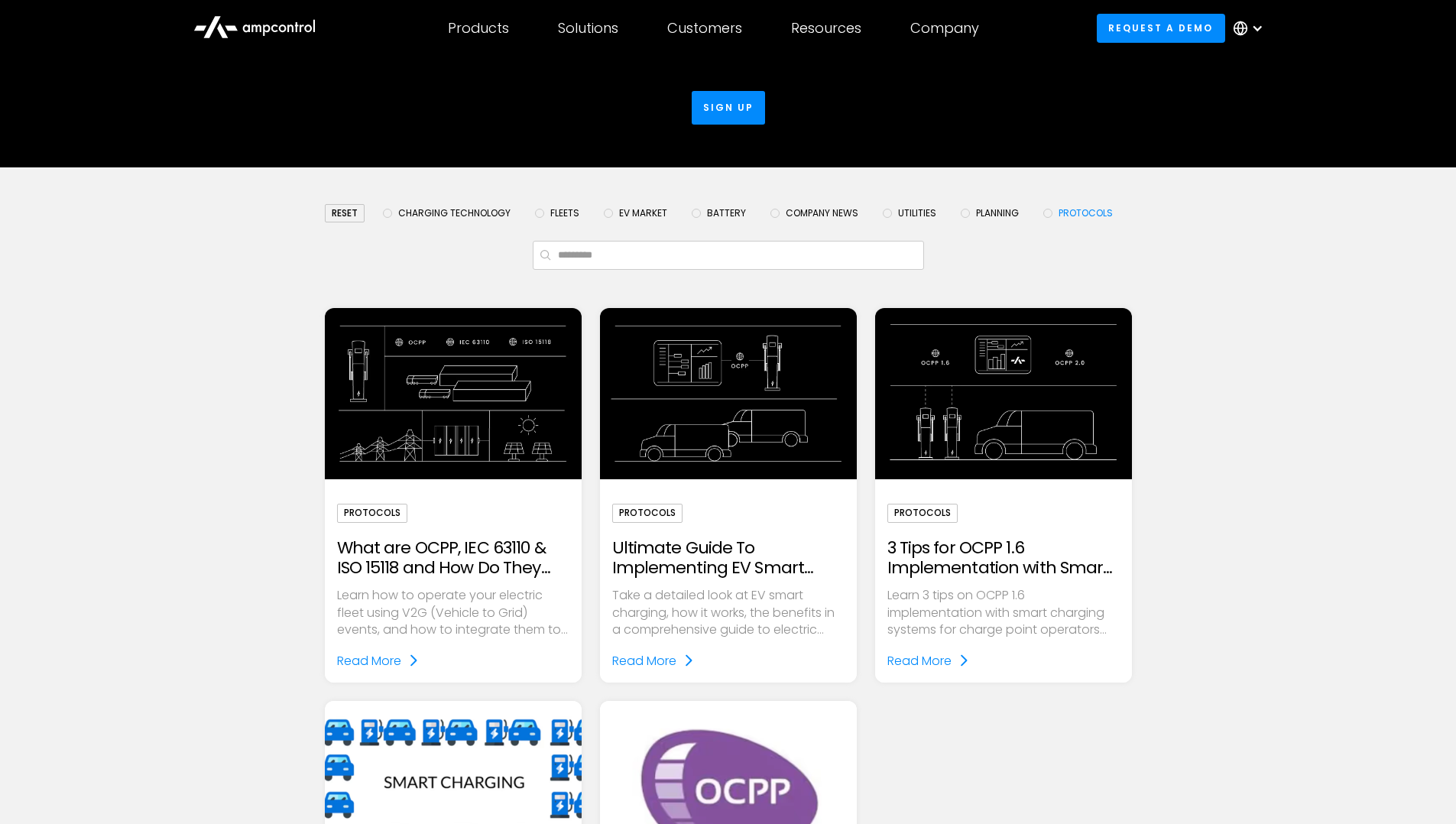
click at [719, 728] on img "Email Form" at bounding box center [728, 786] width 295 height 197
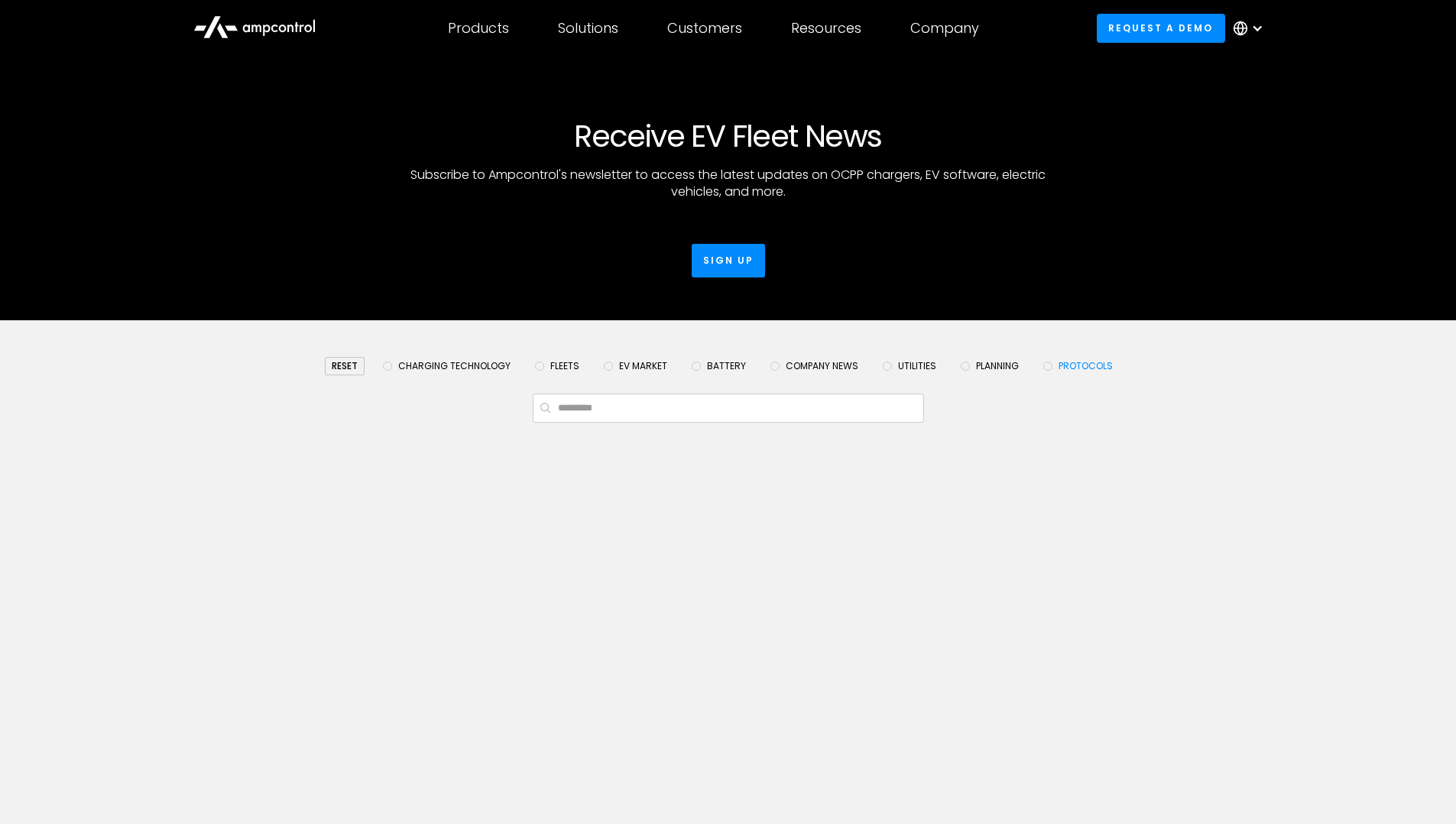
scroll to position [153, 0]
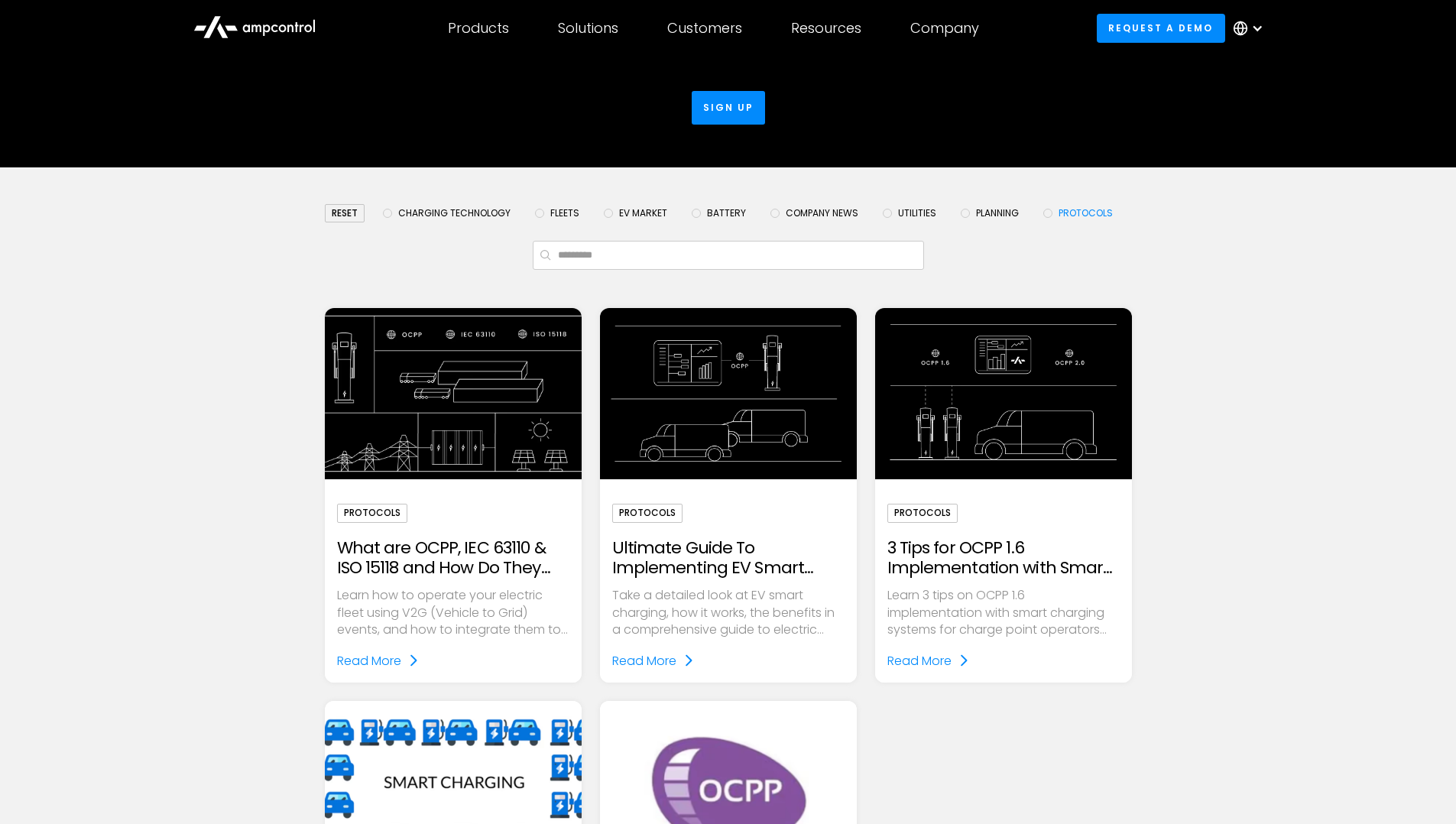
click at [393, 454] on img "Email Form" at bounding box center [453, 393] width 295 height 197
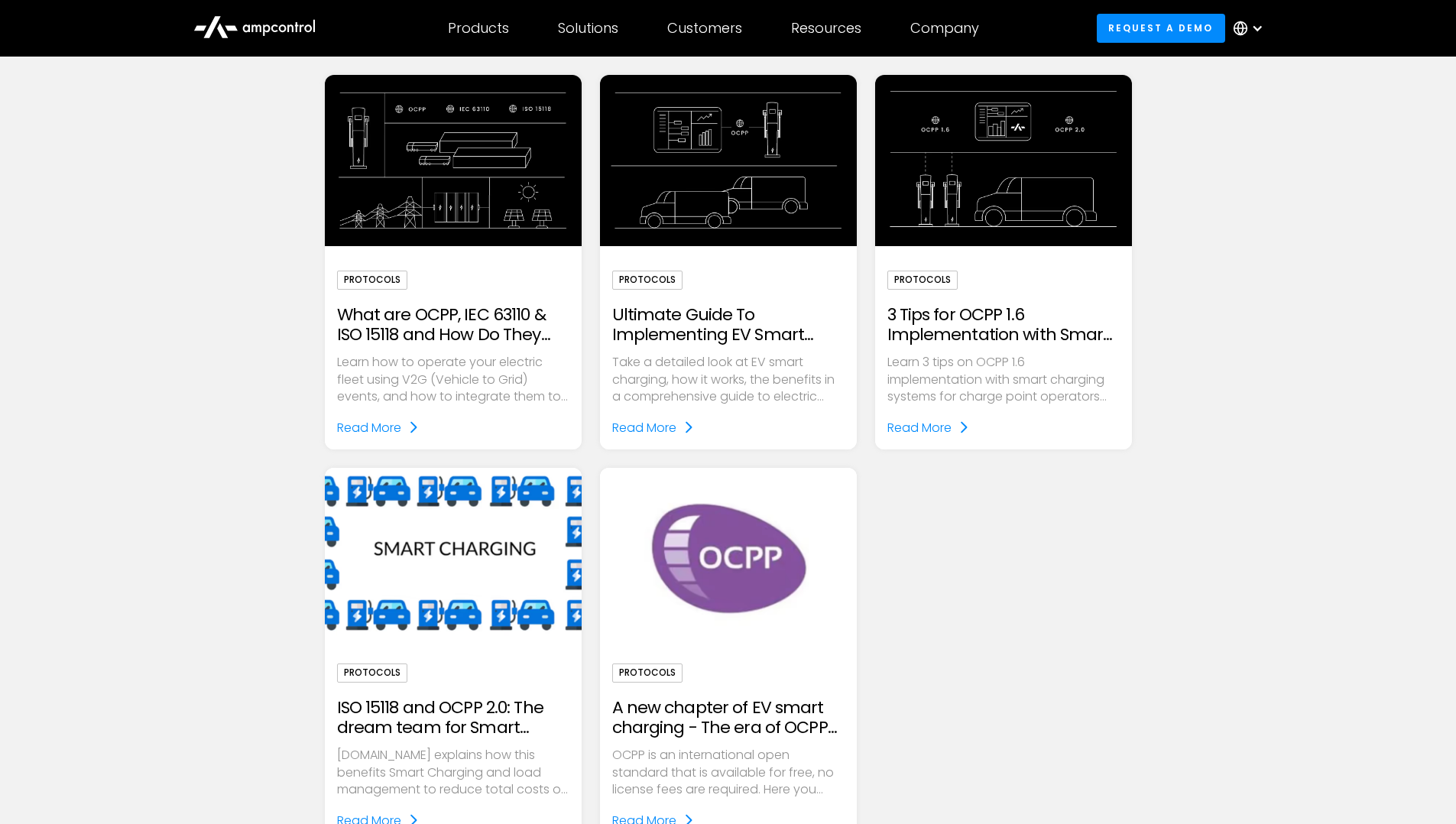
scroll to position [76, 0]
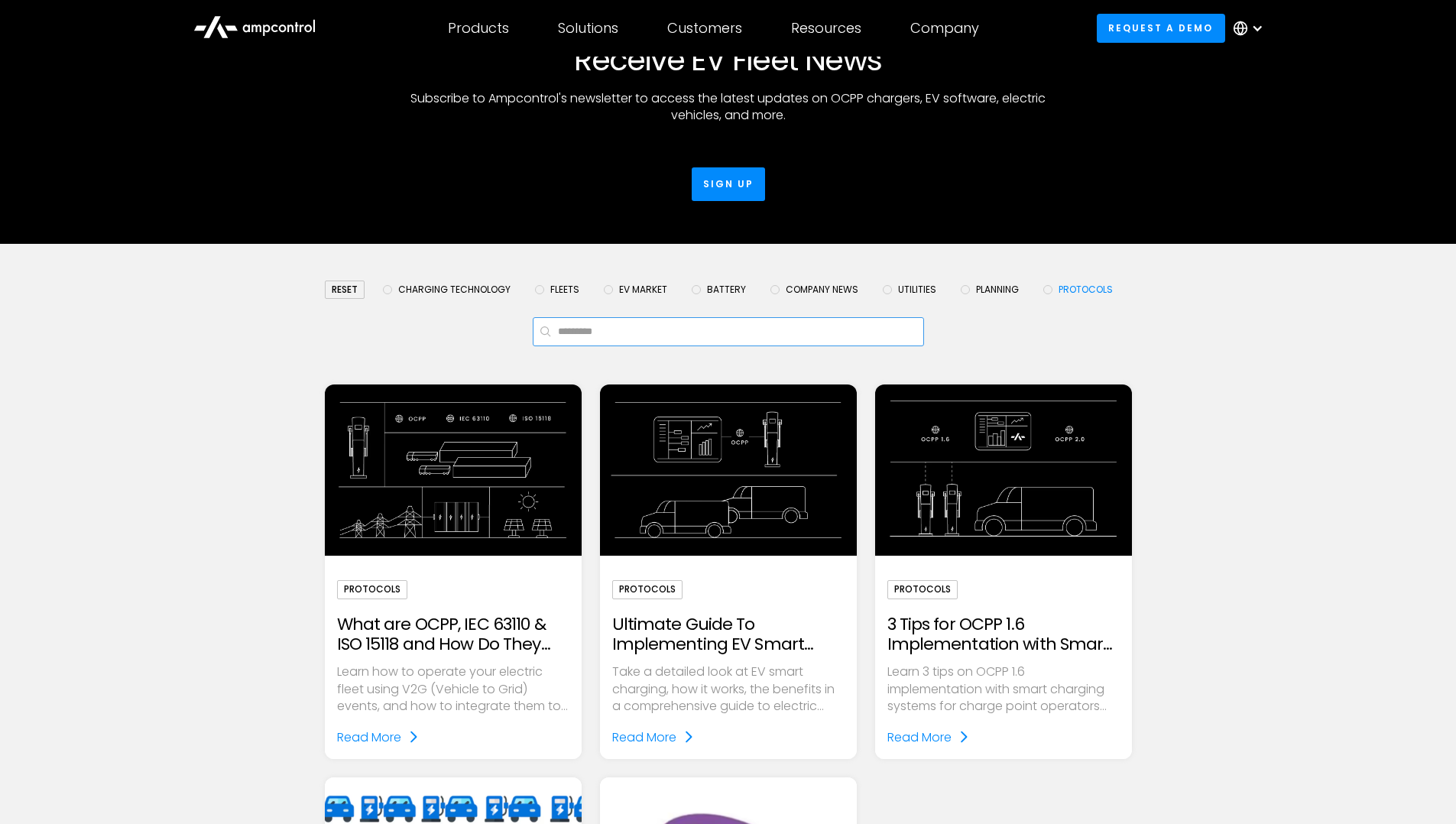
click at [820, 328] on input "Email Form" at bounding box center [728, 331] width 391 height 29
click at [674, 323] on input "Email Form" at bounding box center [728, 331] width 391 height 29
type input "***"
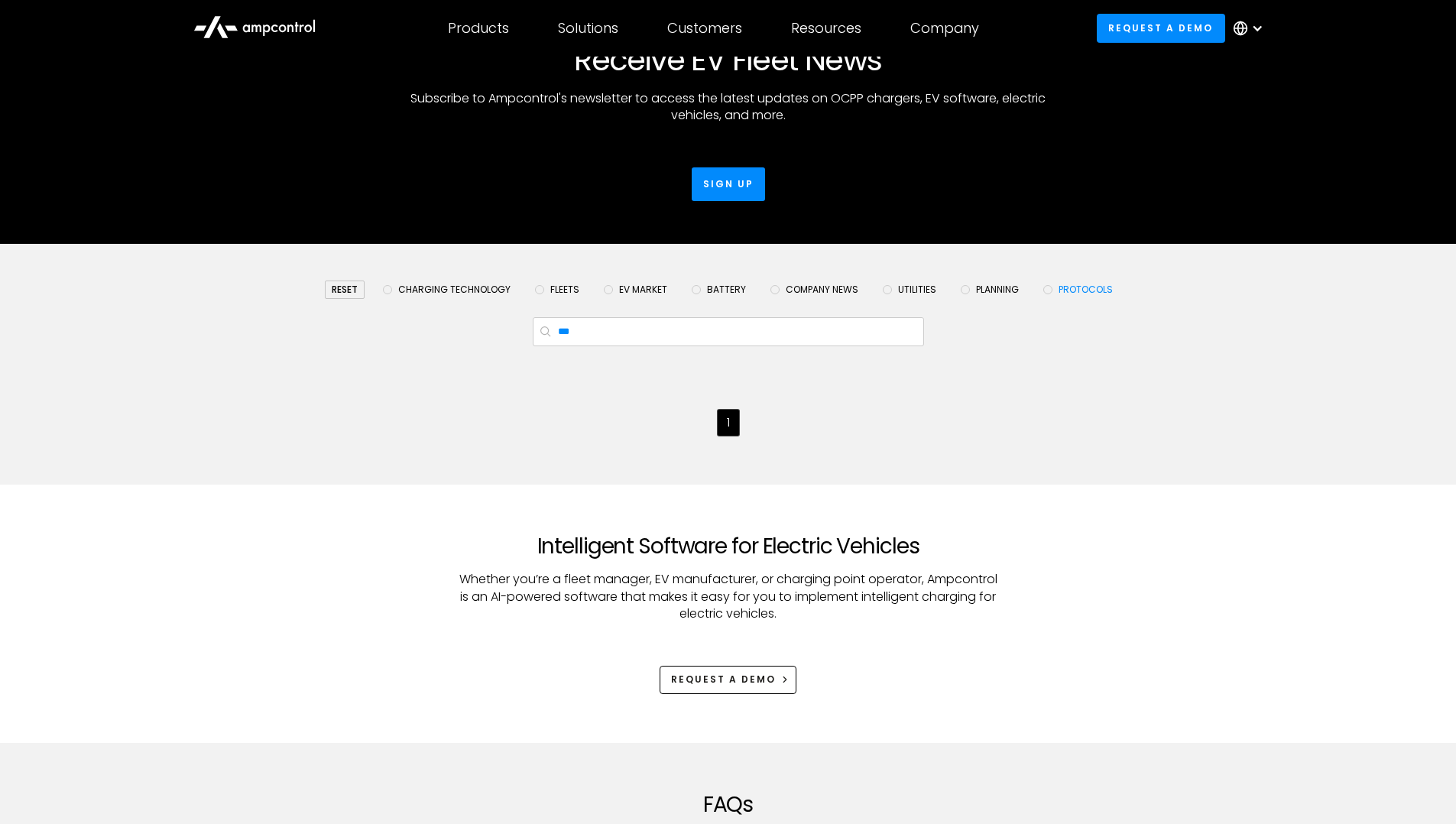
click at [353, 292] on div "reset" at bounding box center [344, 290] width 40 height 18
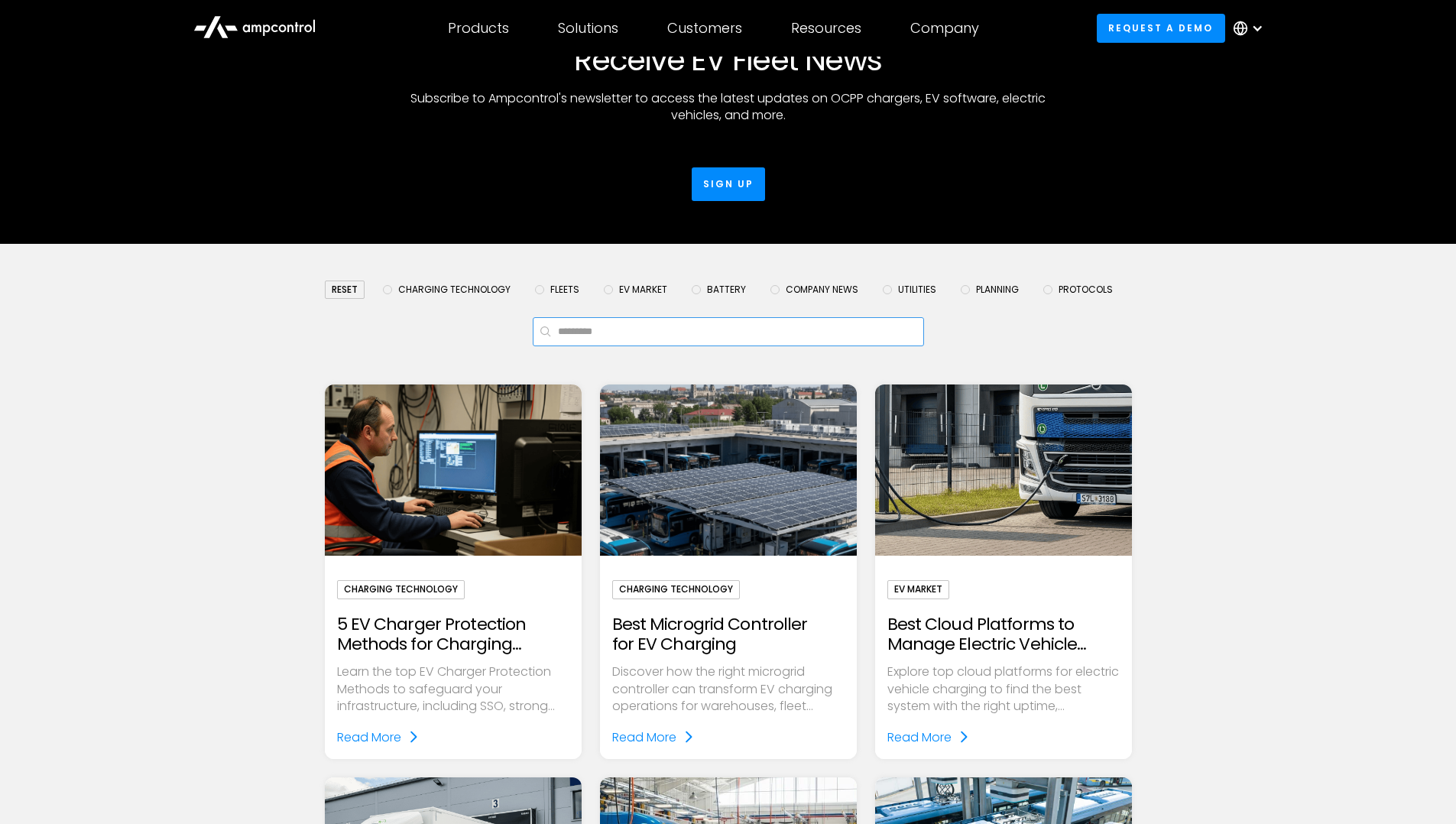
click at [549, 328] on input "Email Form" at bounding box center [728, 331] width 391 height 29
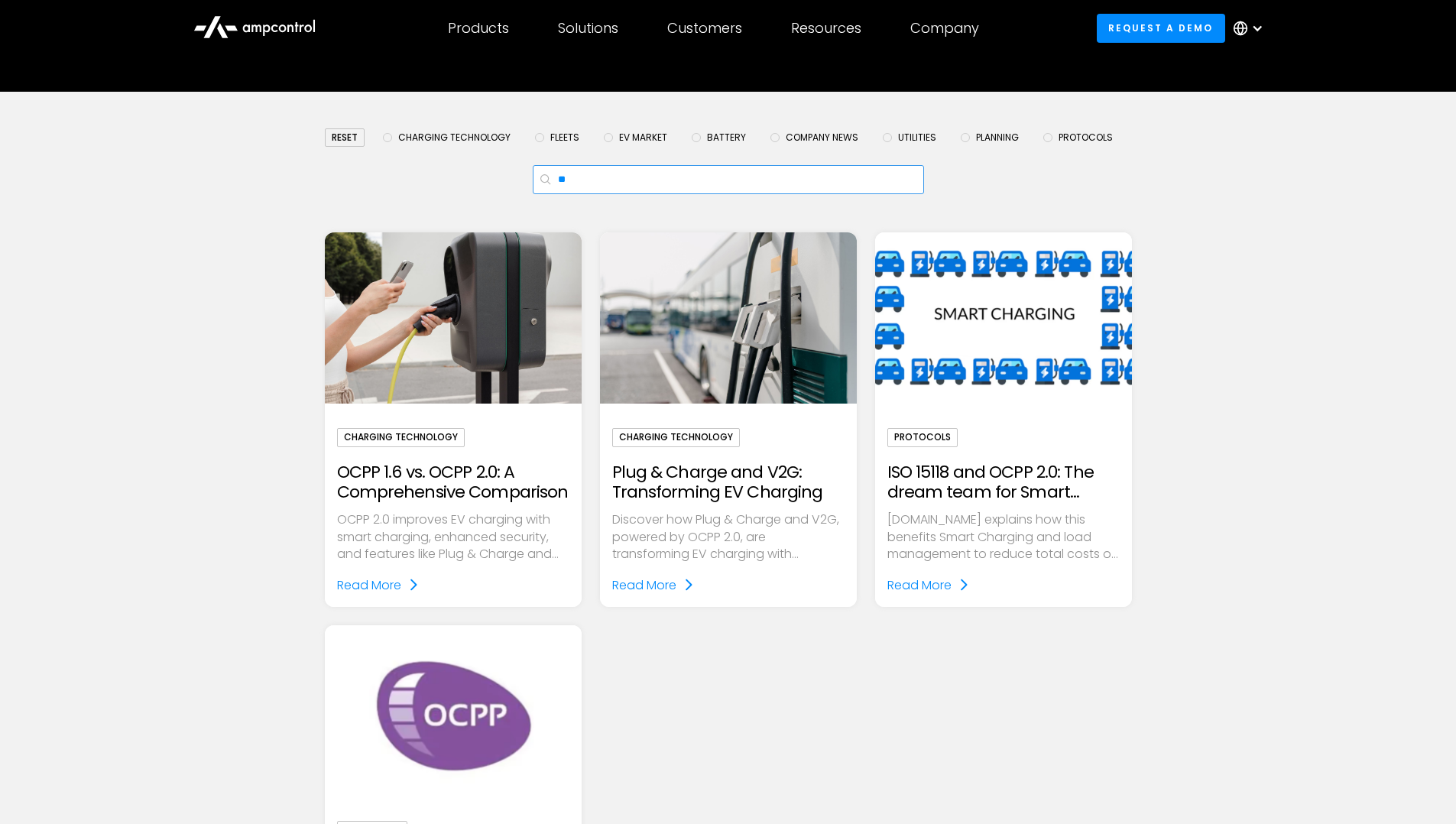
scroll to position [229, 0]
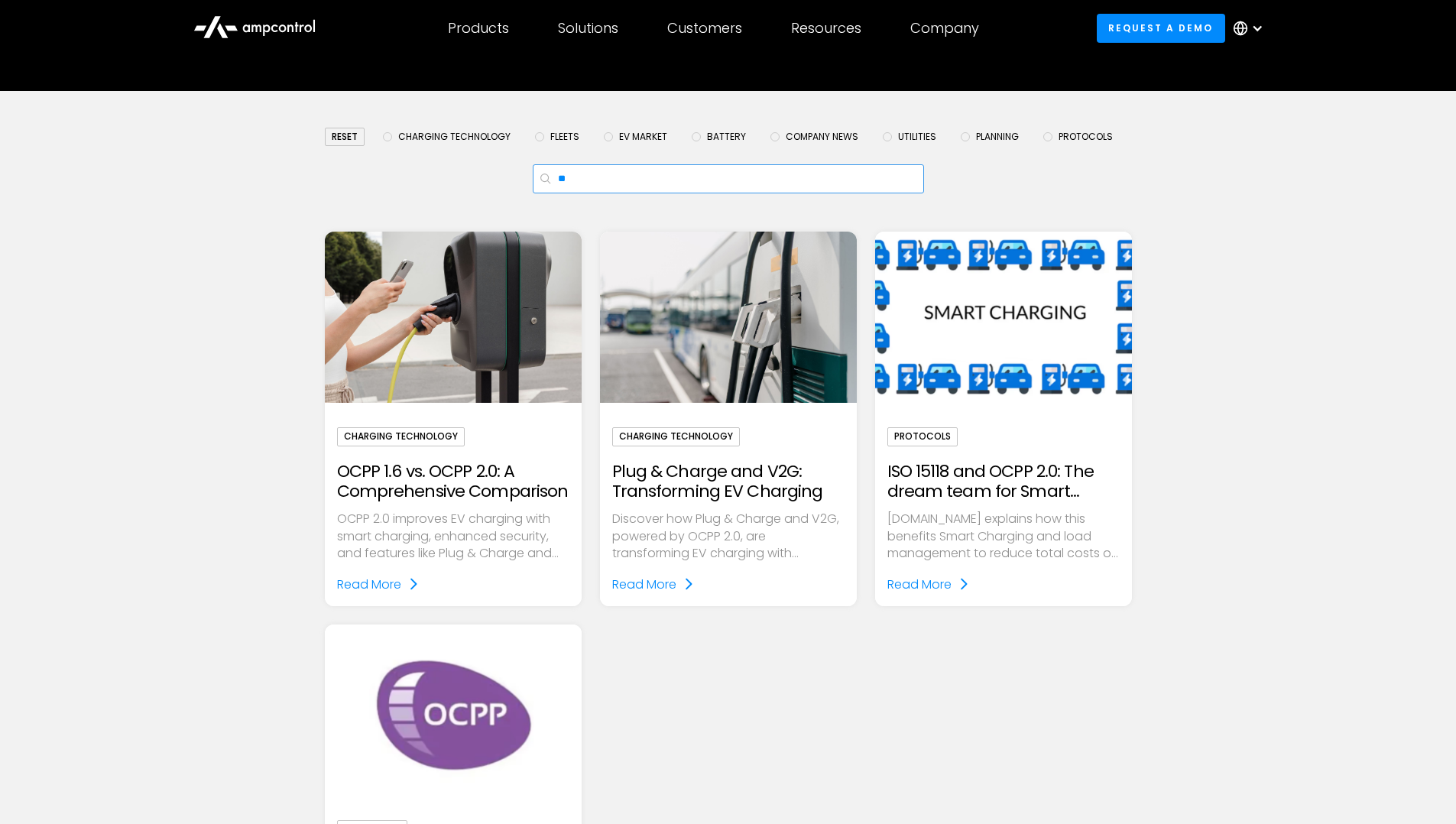
type input "**"
click at [1058, 371] on img "Email Form" at bounding box center [1003, 317] width 295 height 197
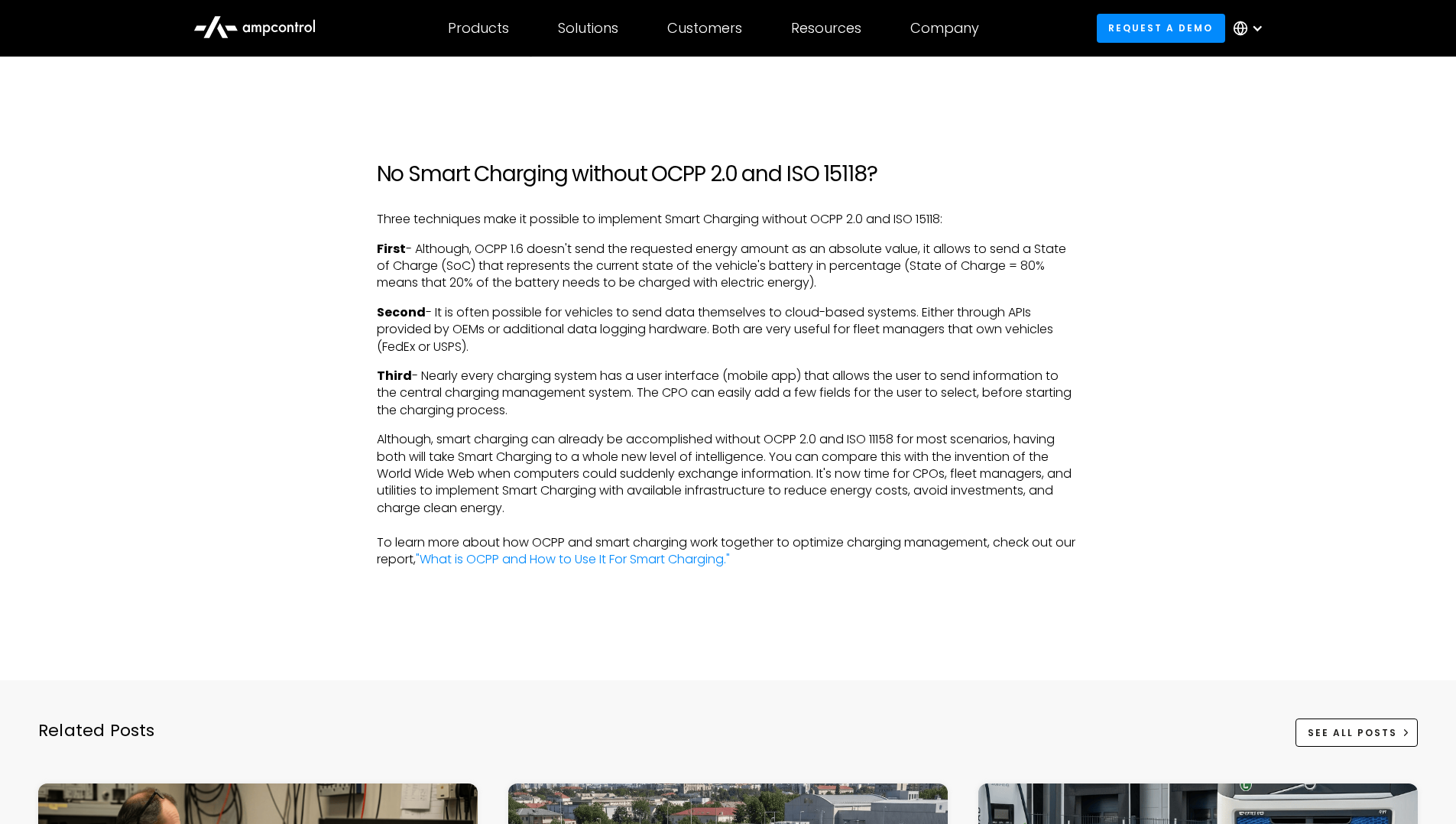
scroll to position [3211, 0]
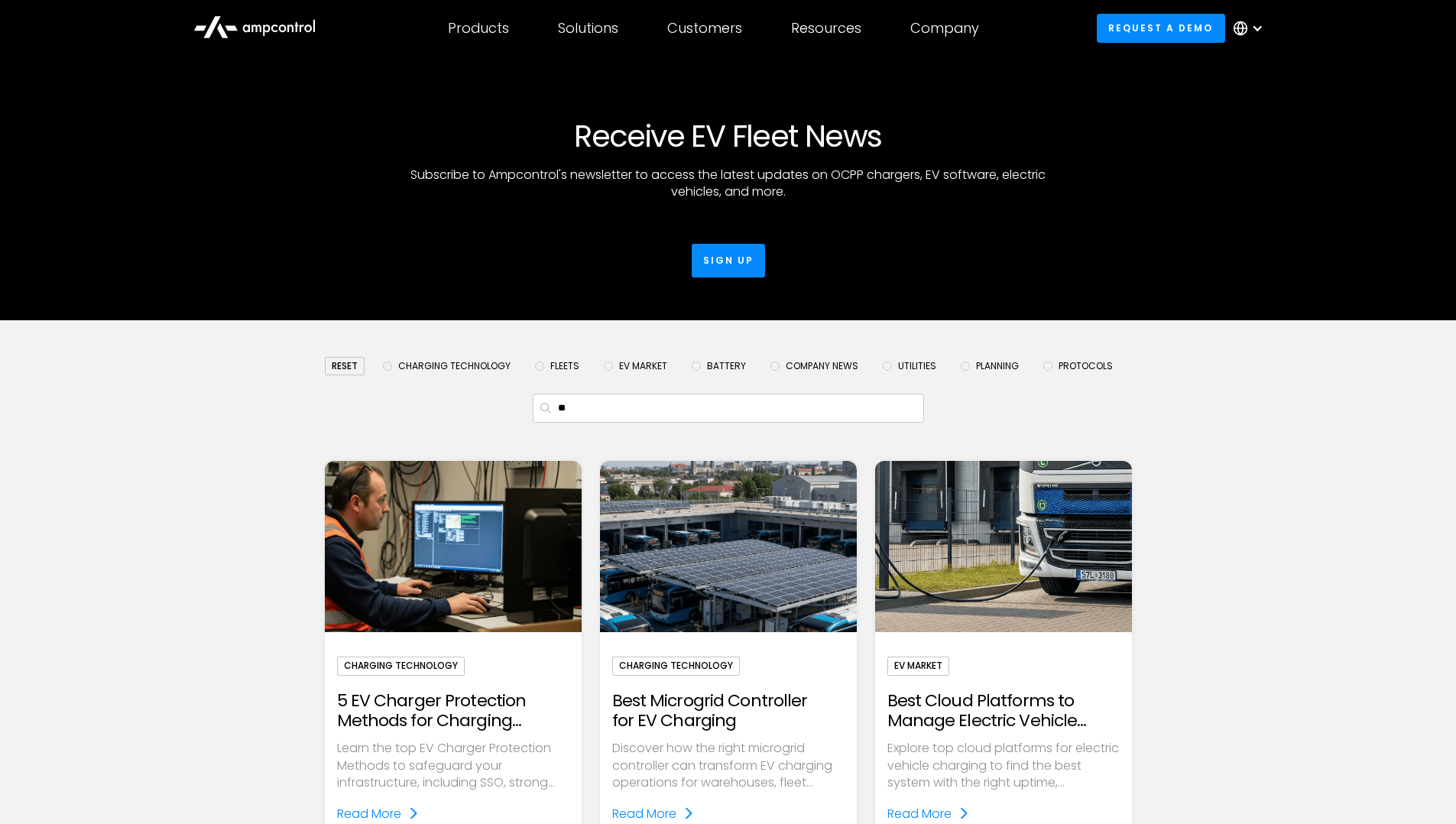
scroll to position [229, 0]
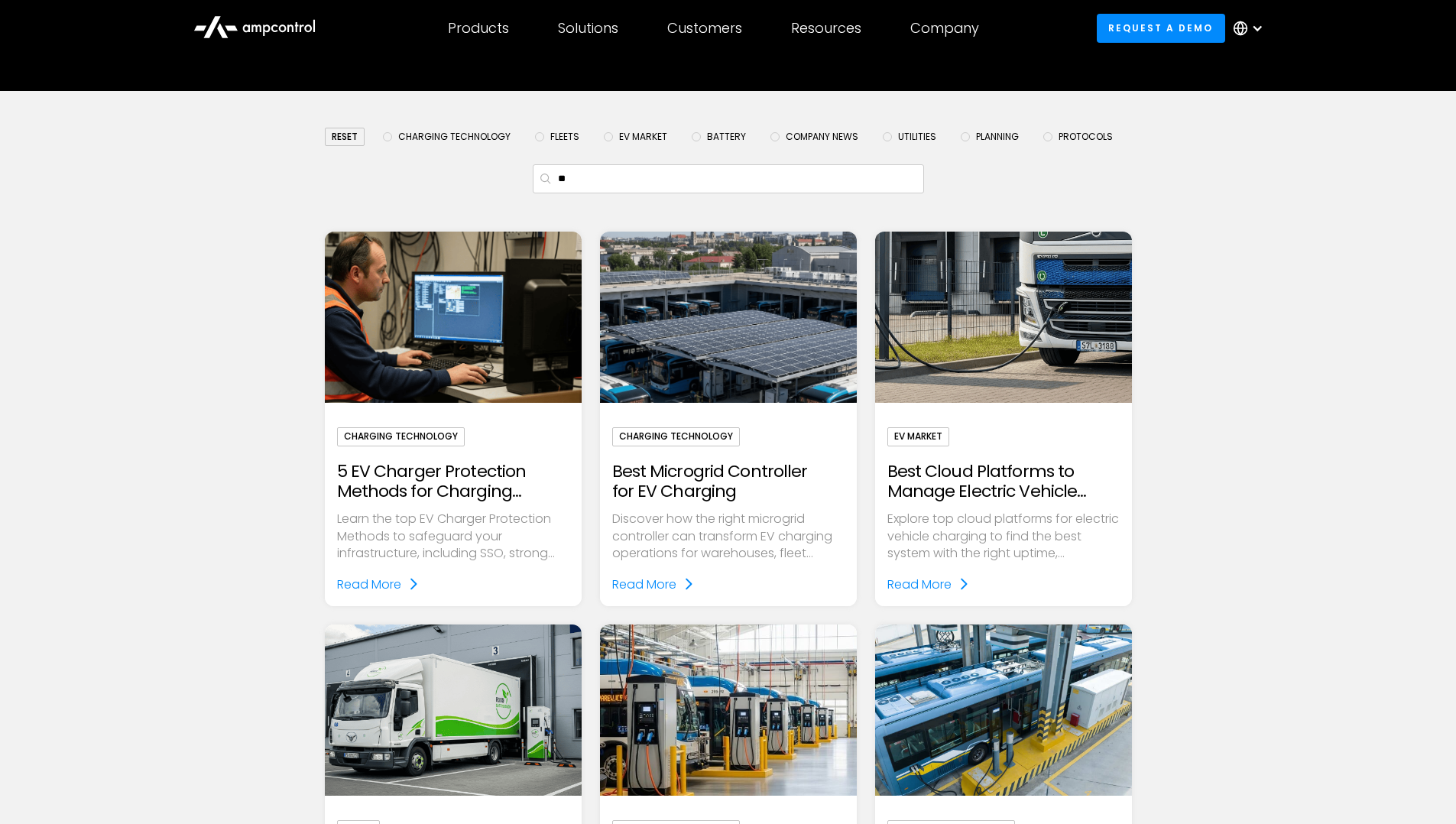
click at [421, 444] on div "Charging Technology" at bounding box center [401, 436] width 128 height 18
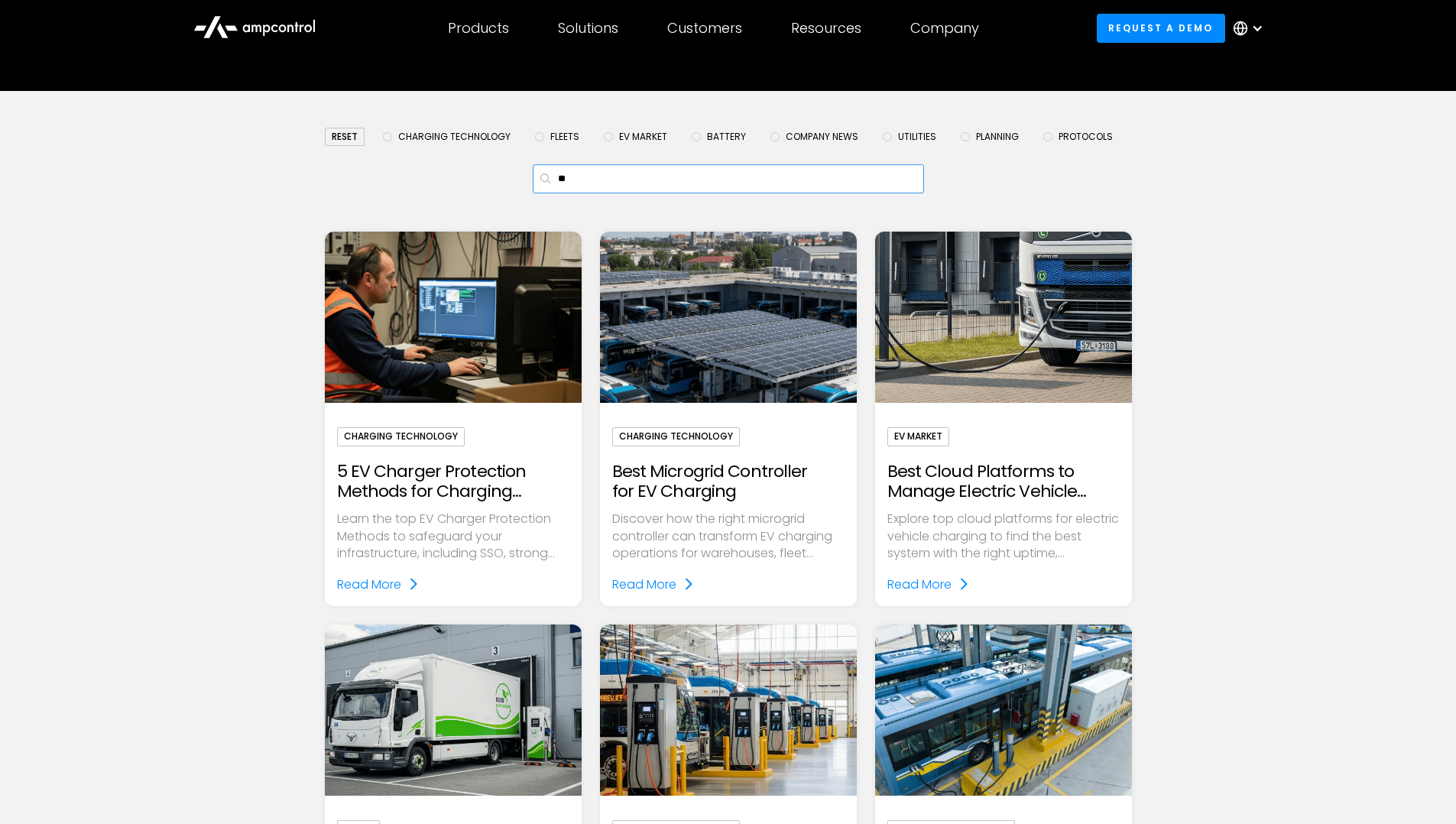
click at [594, 175] on input "**" at bounding box center [728, 178] width 391 height 29
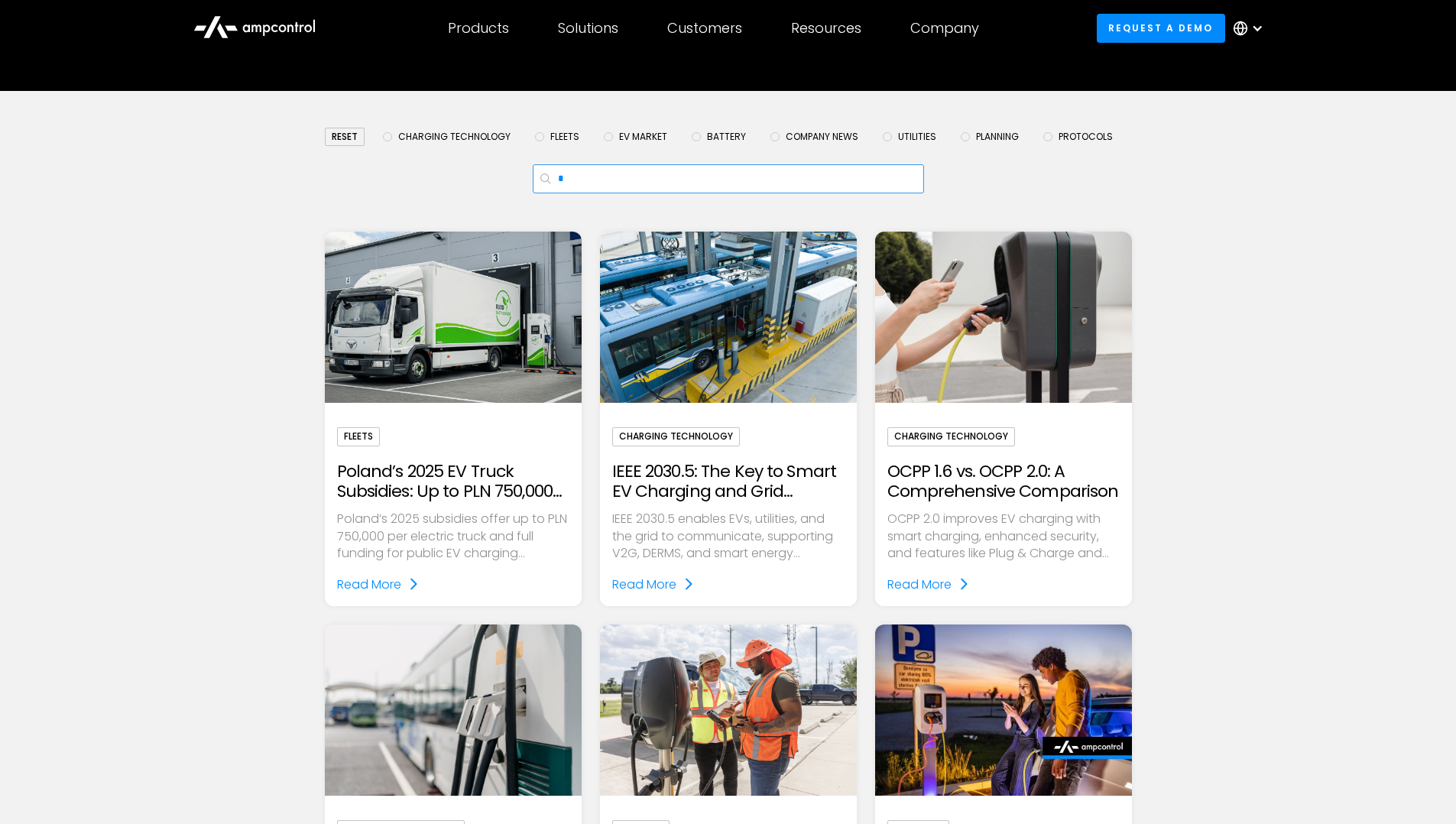
type input "**"
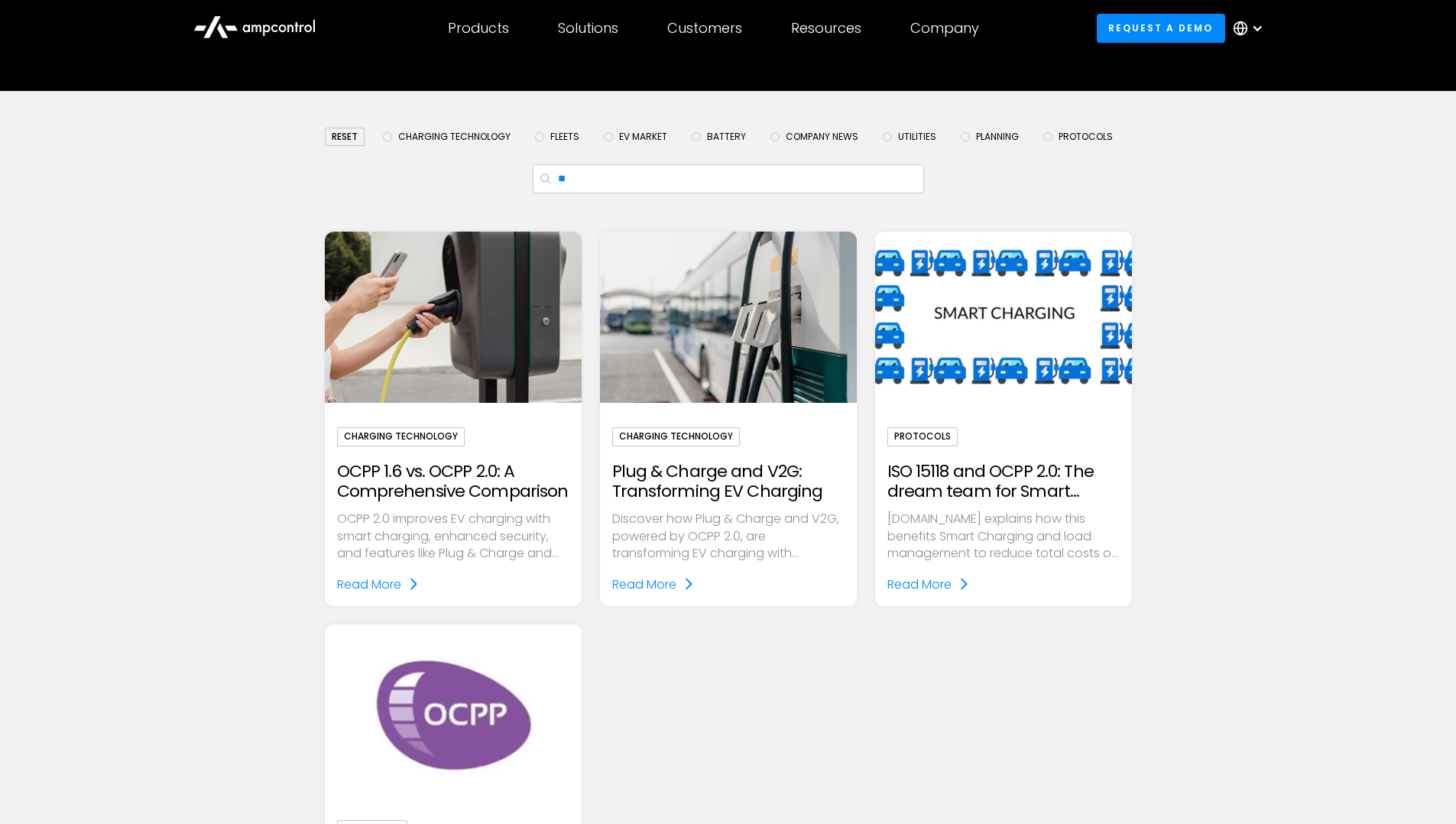
click at [522, 326] on img "Email Form" at bounding box center [453, 317] width 295 height 197
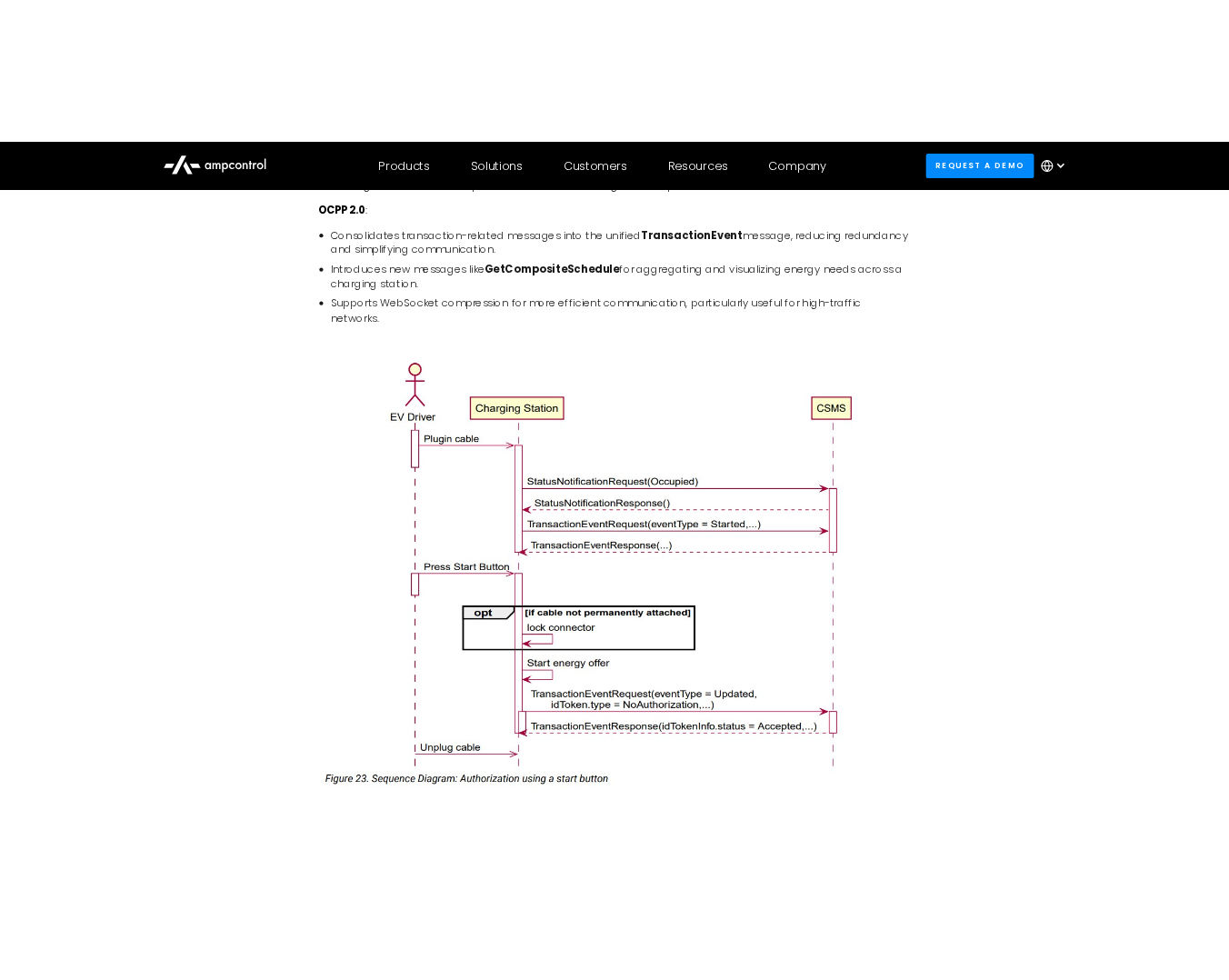
scroll to position [2247, 0]
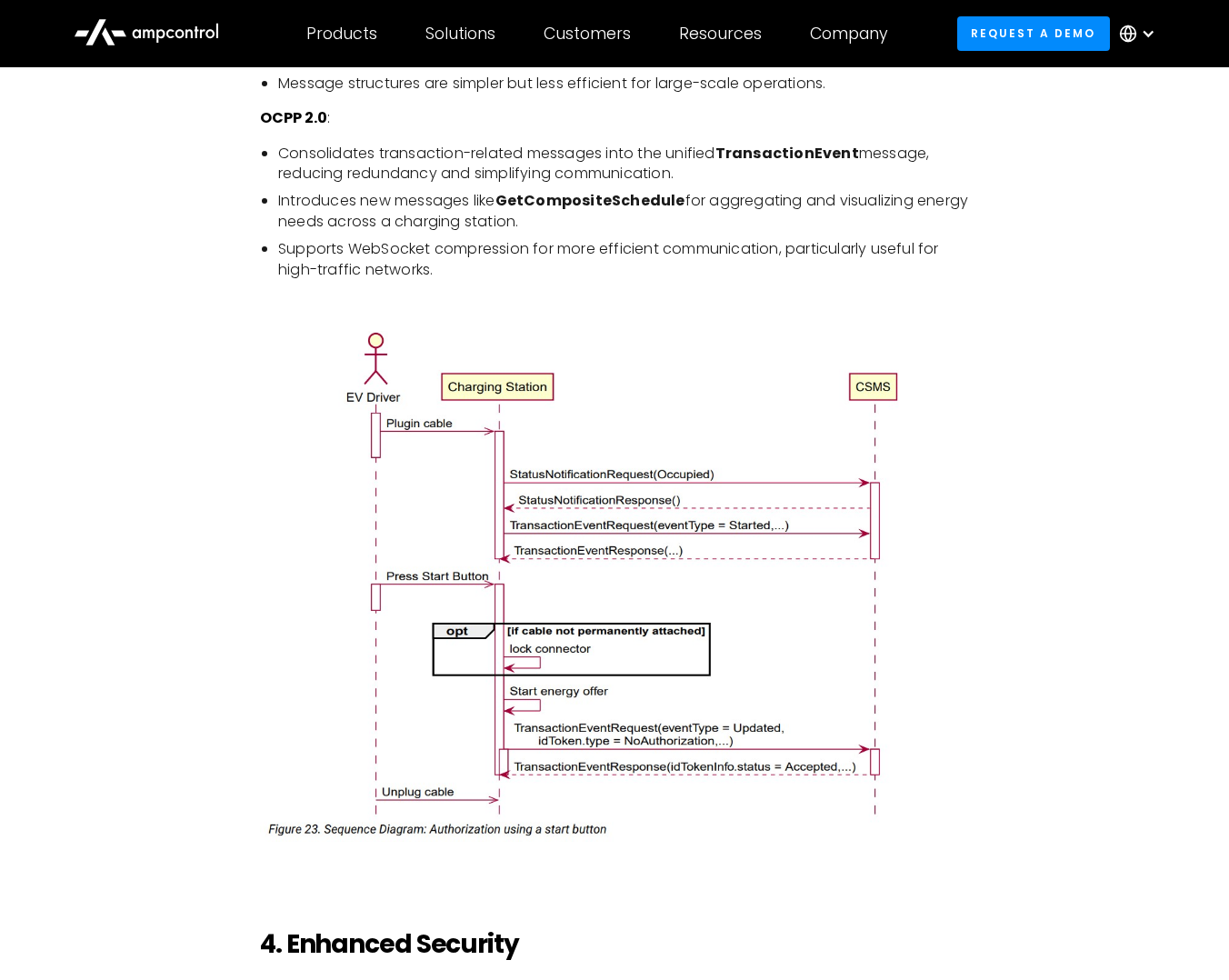
click at [1018, 454] on div "The Open Charge Point Protocol (OCPP) is the backbone of interoperability in th…" at bounding box center [614, 719] width 1118 height 3704
click at [1183, 141] on div "The Open Charge Point Protocol (OCPP) is the backbone of interoperability in th…" at bounding box center [614, 722] width 1229 height 3893
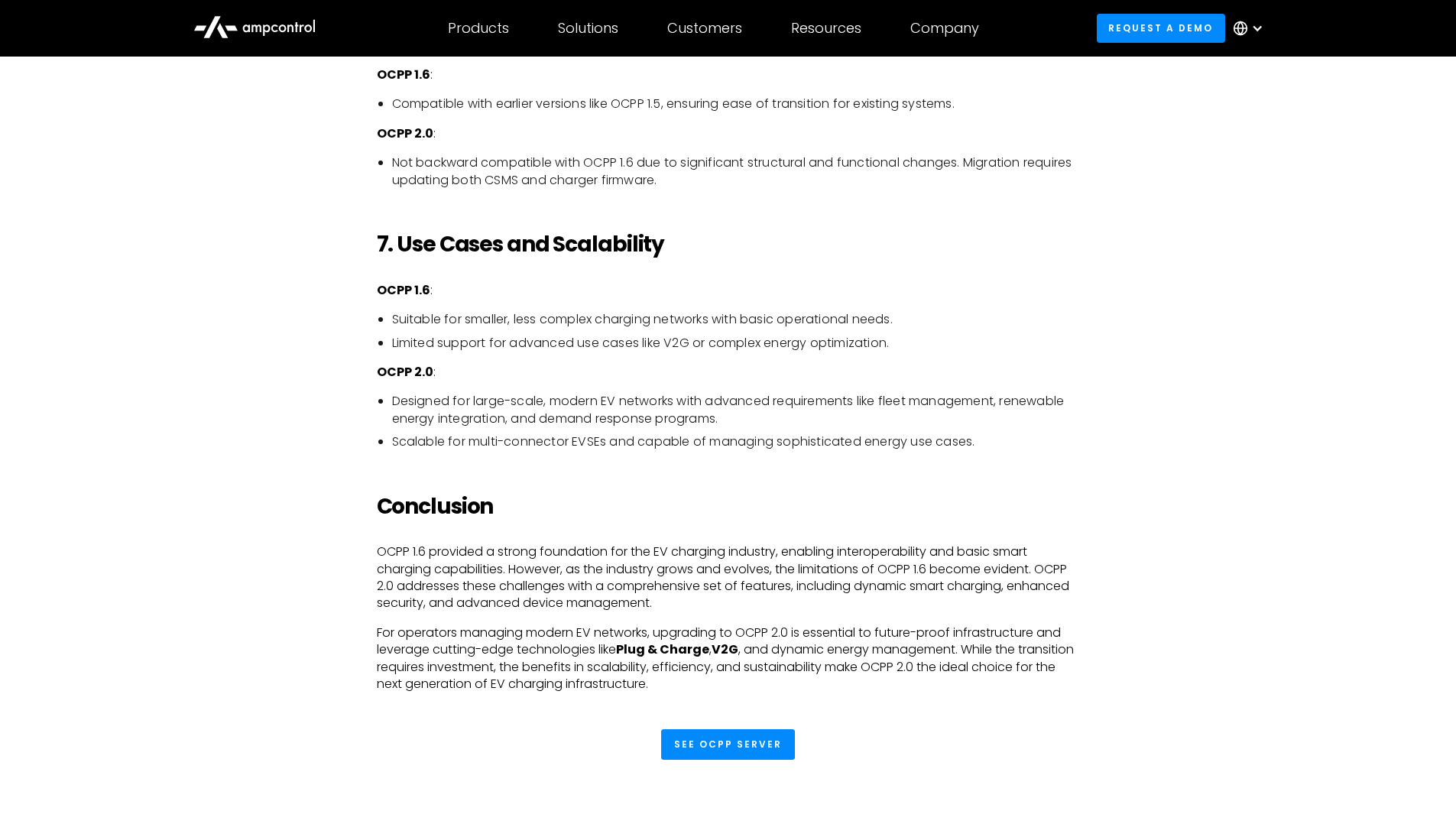
scroll to position [3364, 0]
